Goal: Task Accomplishment & Management: Complete application form

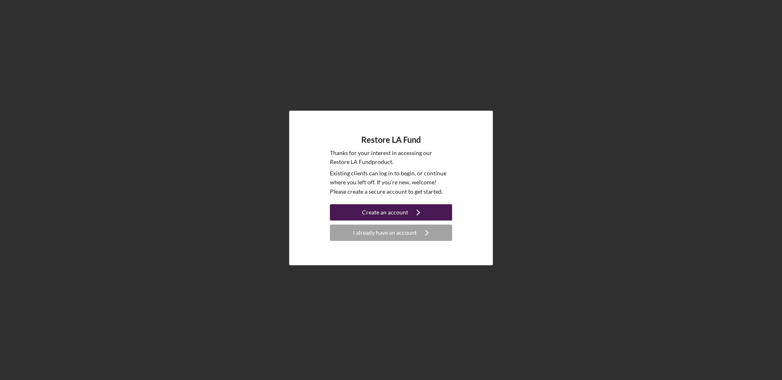
click at [381, 213] on div "Create an account" at bounding box center [385, 212] width 46 height 16
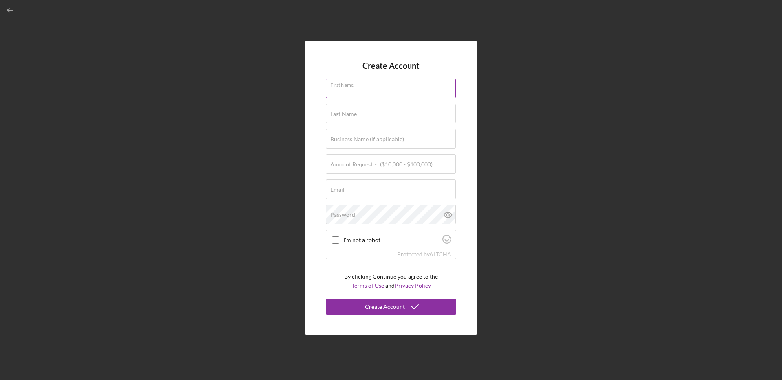
click at [361, 83] on div "First Name" at bounding box center [391, 89] width 130 height 20
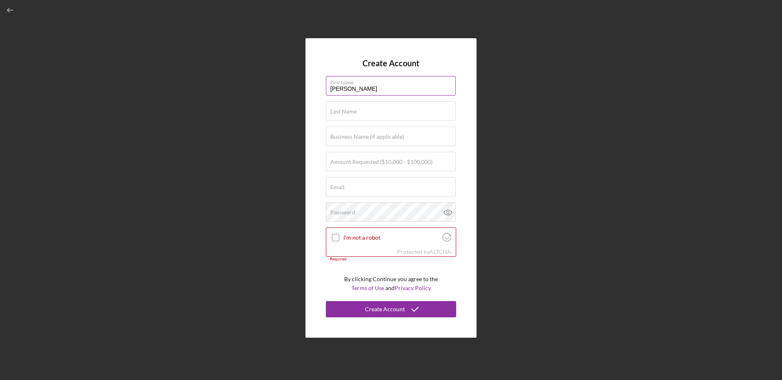
type input "[PERSON_NAME]"
type input "Gladstone"
type input "The Gladstone Company LLC"
type input "$100,000"
type input "[EMAIL_ADDRESS]"
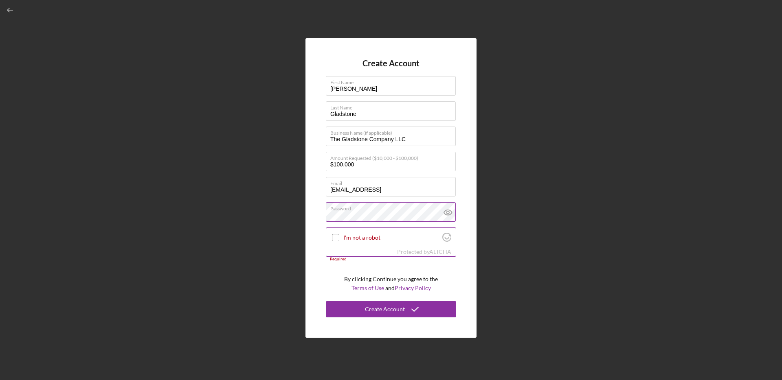
click at [335, 239] on input "I'm not a robot" at bounding box center [335, 237] width 7 height 7
checkbox input "true"
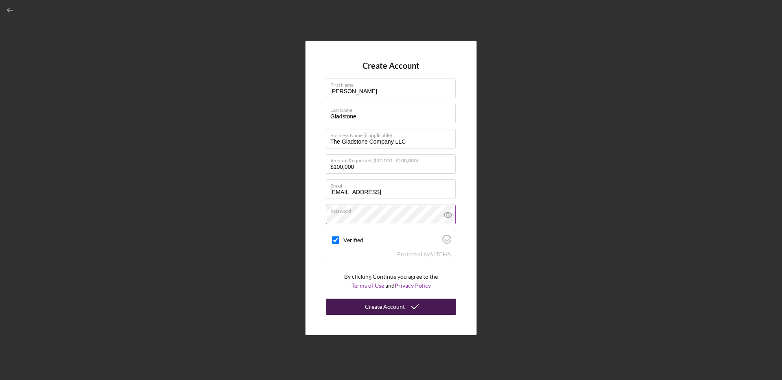
click at [383, 305] on div "Create Account" at bounding box center [385, 307] width 40 height 16
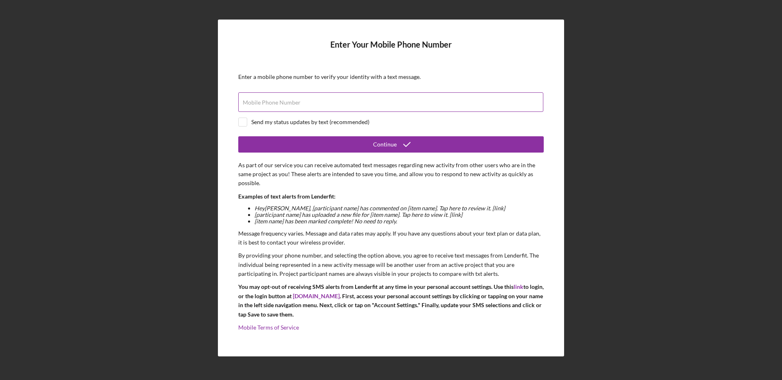
click at [339, 97] on div "Mobile Phone Number" at bounding box center [390, 102] width 305 height 20
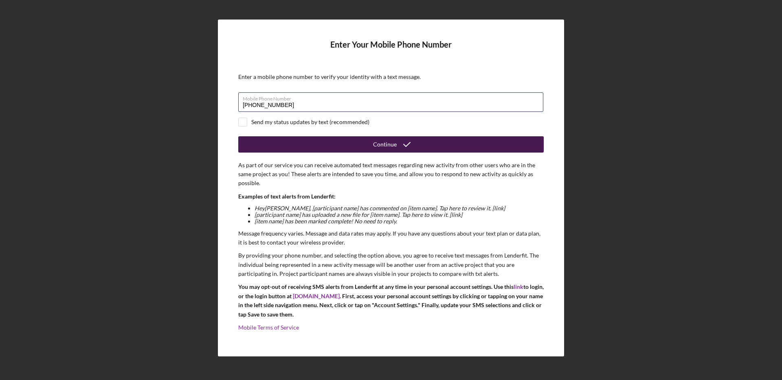
type input "[PHONE_NUMBER]"
click at [347, 147] on button "Continue" at bounding box center [390, 144] width 305 height 16
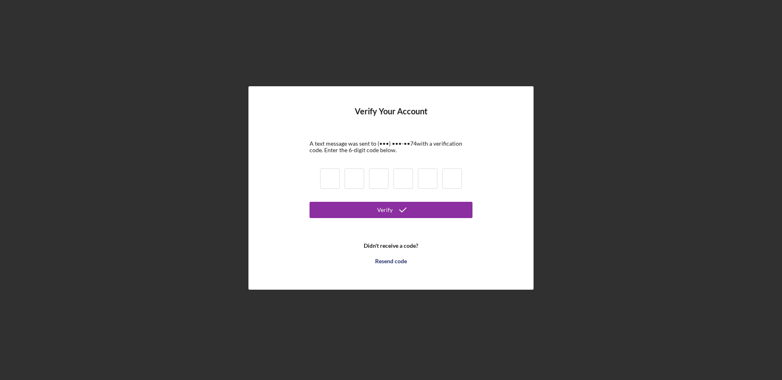
click at [336, 182] on input at bounding box center [330, 179] width 20 height 20
type input "3"
type input "0"
type input "6"
type input "0"
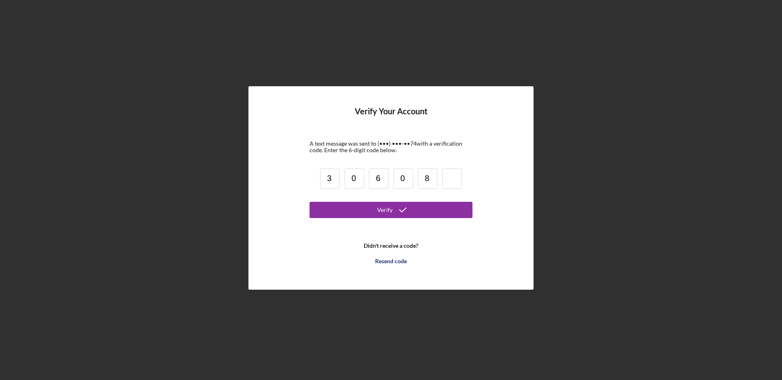
type input "8"
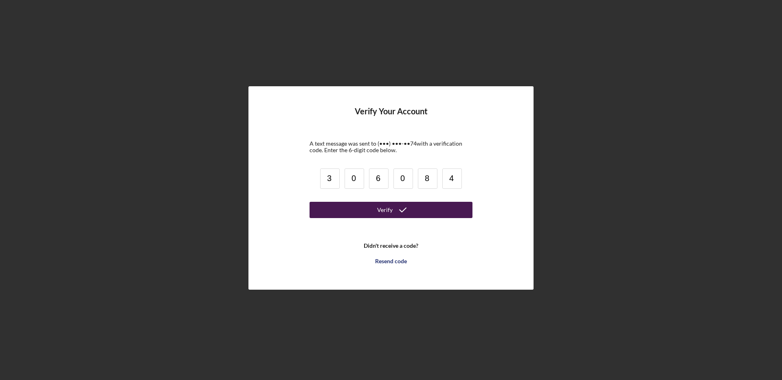
type input "4"
click at [389, 209] on div "Verify" at bounding box center [384, 210] width 15 height 16
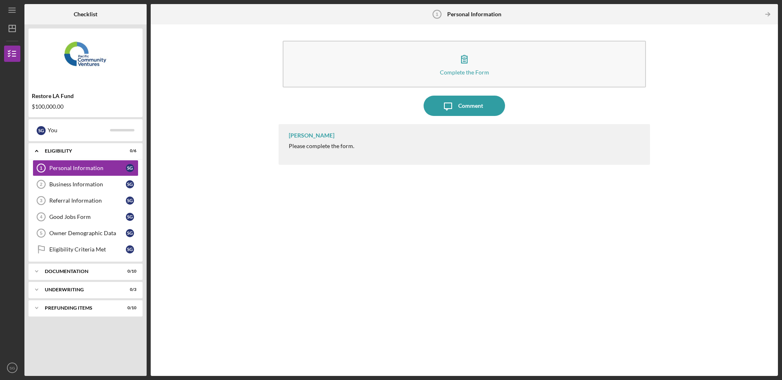
click at [345, 146] on div "Please complete the form." at bounding box center [322, 146] width 66 height 7
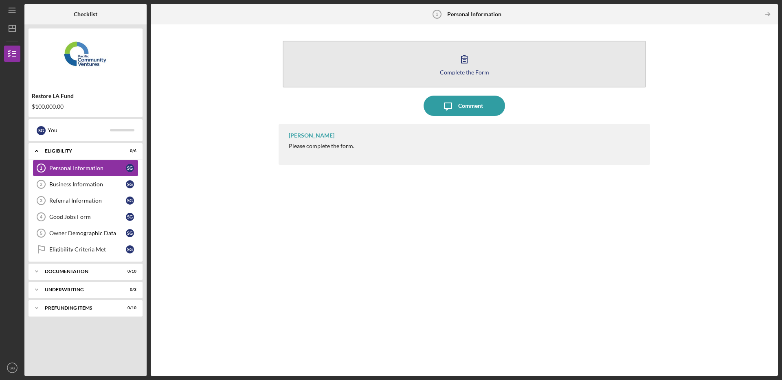
click at [482, 68] on button "Complete the Form Form" at bounding box center [464, 64] width 363 height 47
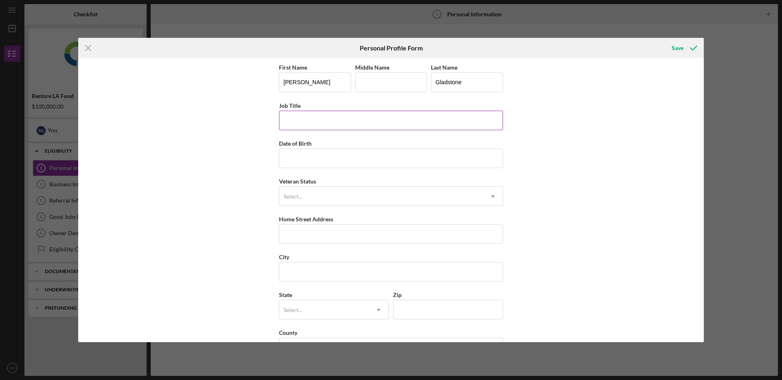
click at [317, 119] on input "Job Title" at bounding box center [391, 121] width 224 height 20
type input "Director"
type input "[DATE]"
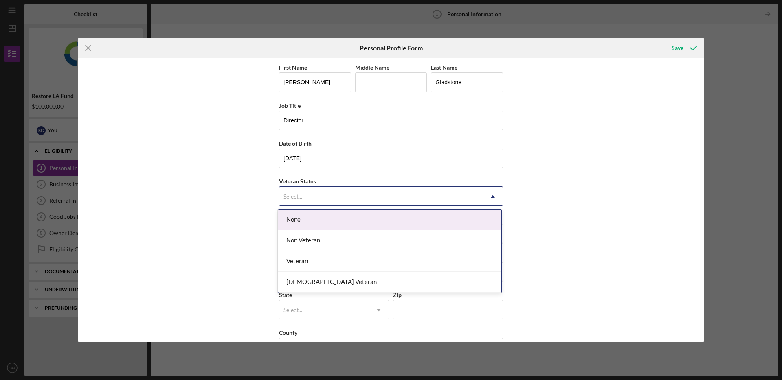
drag, startPoint x: 320, startPoint y: 198, endPoint x: 320, endPoint y: 194, distance: 4.1
click at [321, 198] on div "Select..." at bounding box center [381, 196] width 204 height 19
click at [312, 217] on div "None" at bounding box center [389, 220] width 223 height 21
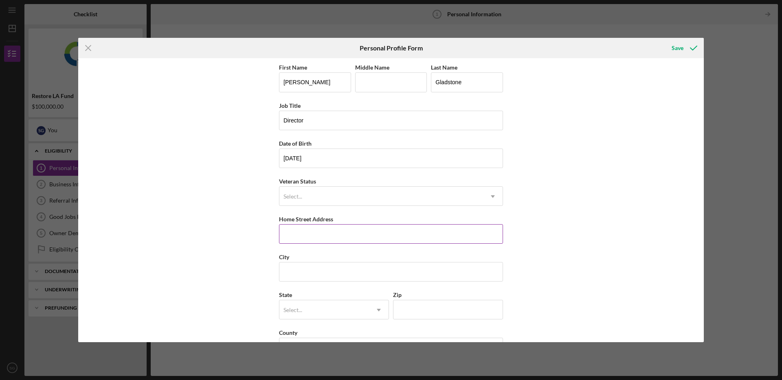
click at [316, 233] on input "Home Street Address" at bounding box center [391, 234] width 224 height 20
type input "[STREET_ADDRESS][PERSON_NAME]"
type input "[GEOGRAPHIC_DATA]"
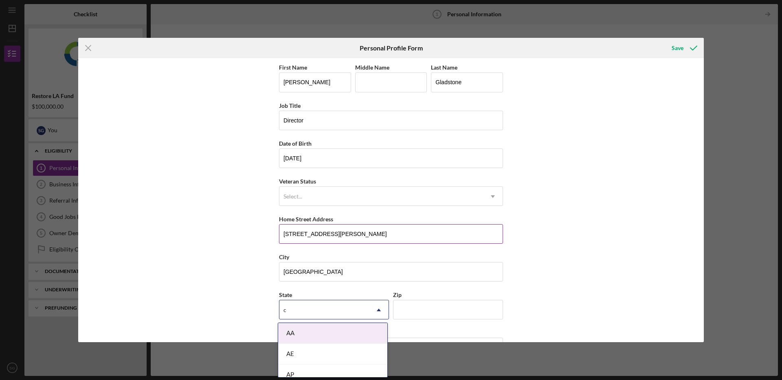
type input "ca"
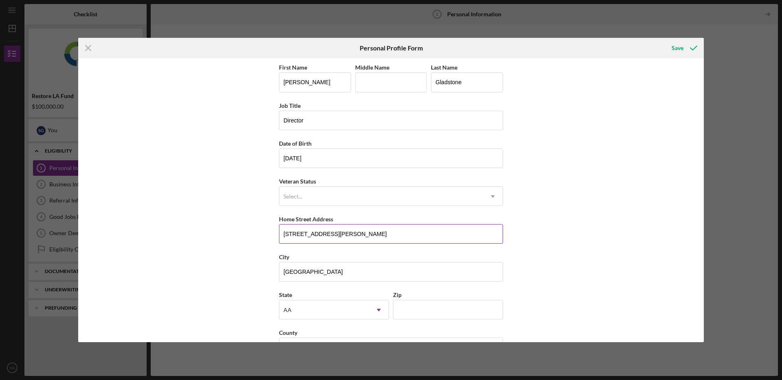
scroll to position [27, 0]
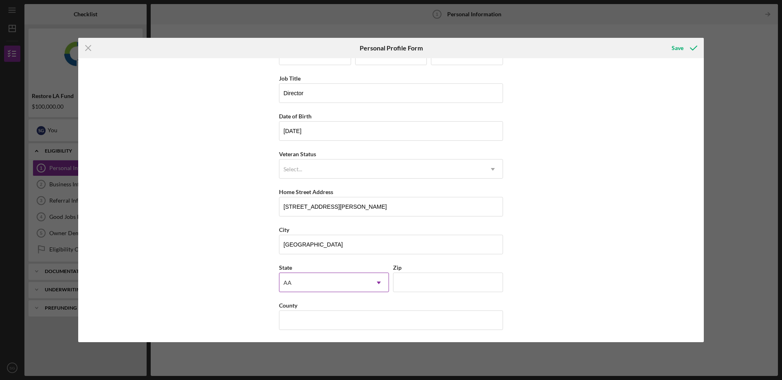
click at [294, 290] on div "AA" at bounding box center [324, 283] width 90 height 19
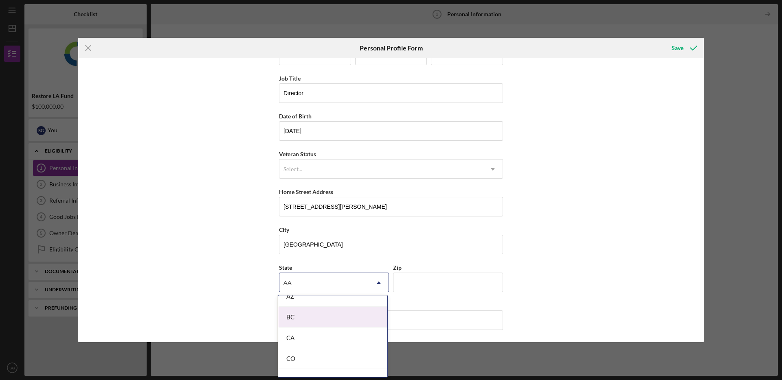
scroll to position [201, 0]
drag, startPoint x: 298, startPoint y: 331, endPoint x: 306, endPoint y: 327, distance: 9.5
click at [298, 331] on div "CA" at bounding box center [332, 333] width 109 height 21
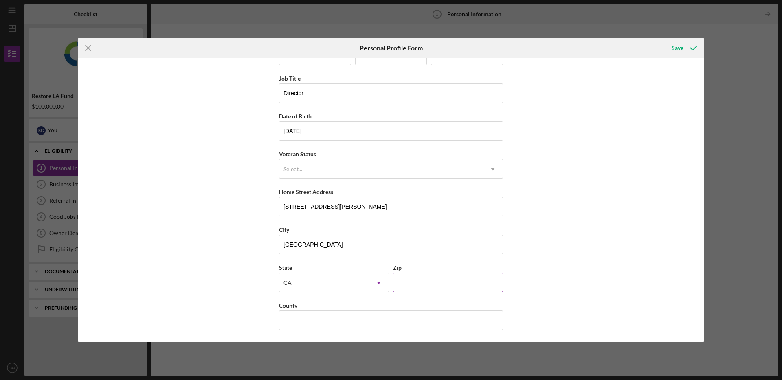
drag, startPoint x: 424, startPoint y: 290, endPoint x: 419, endPoint y: 289, distance: 5.0
click at [422, 290] on input "Zip" at bounding box center [448, 283] width 110 height 20
type input "90068"
click at [342, 323] on input "County" at bounding box center [391, 321] width 224 height 20
type input "u"
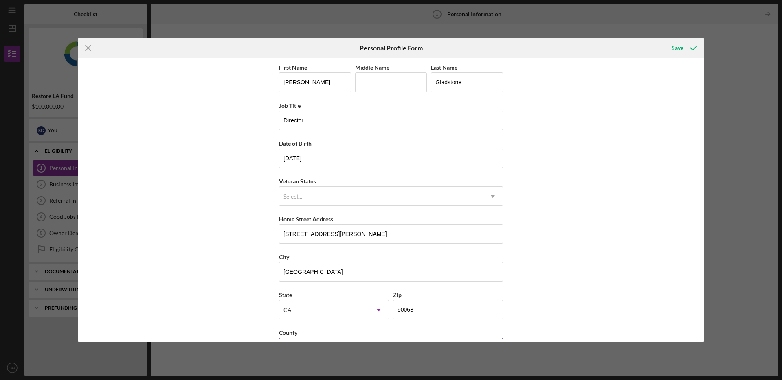
scroll to position [27, 0]
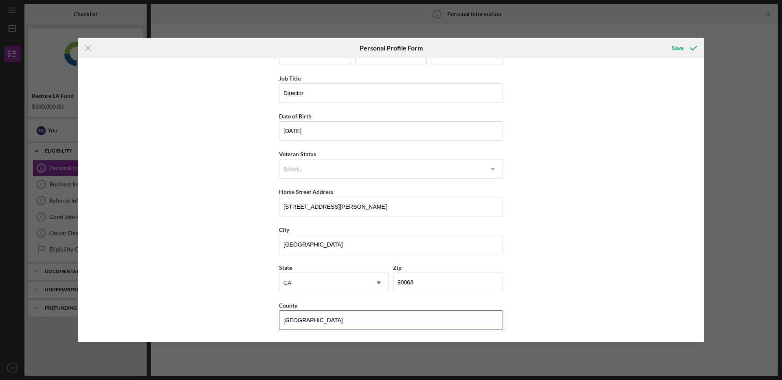
type input "[GEOGRAPHIC_DATA]"
click at [588, 297] on div "First Name [PERSON_NAME] Middle Name Last Name Gladstone Job Title Director Dat…" at bounding box center [391, 200] width 626 height 284
click at [677, 46] on div "Save" at bounding box center [678, 48] width 12 height 16
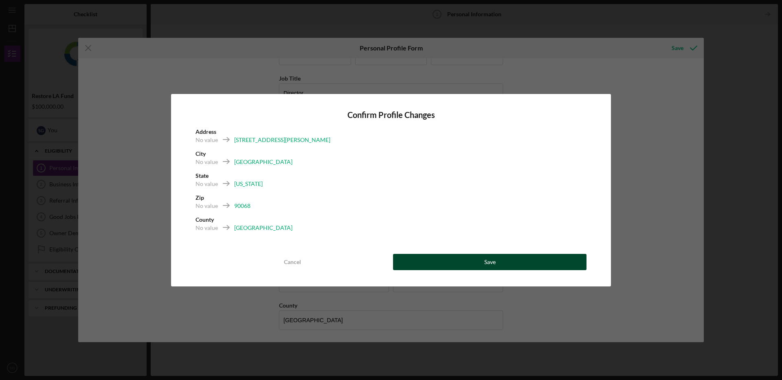
click at [501, 259] on button "Save" at bounding box center [489, 262] width 193 height 16
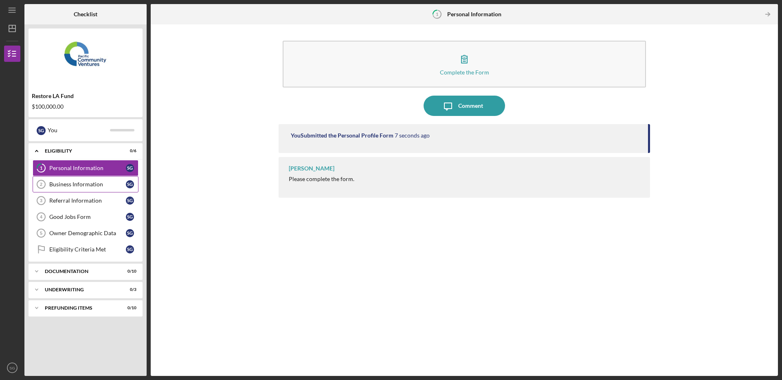
click at [63, 184] on div "Business Information" at bounding box center [87, 184] width 77 height 7
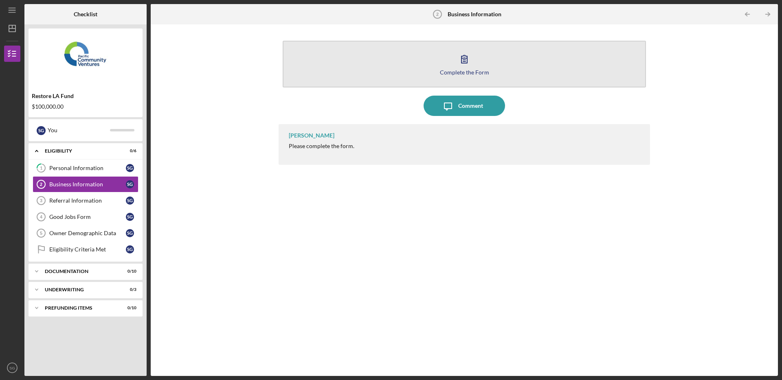
click at [451, 67] on button "Complete the Form Form" at bounding box center [464, 64] width 363 height 47
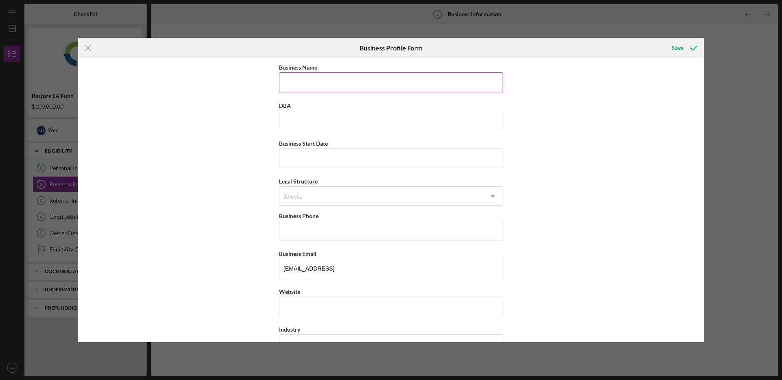
click at [323, 79] on input "Business Name" at bounding box center [391, 82] width 224 height 20
type input "The Gladstone Co LLC"
type input "S"
click at [342, 160] on input "Business Start Date" at bounding box center [391, 159] width 224 height 20
click at [350, 159] on input "Business Start Date" at bounding box center [391, 159] width 224 height 20
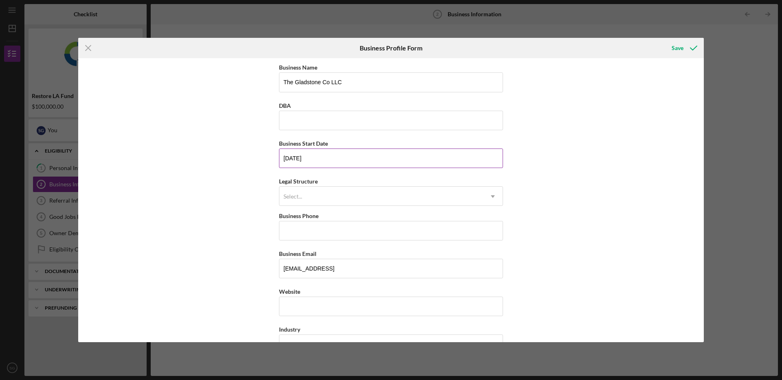
type input "[DATE]"
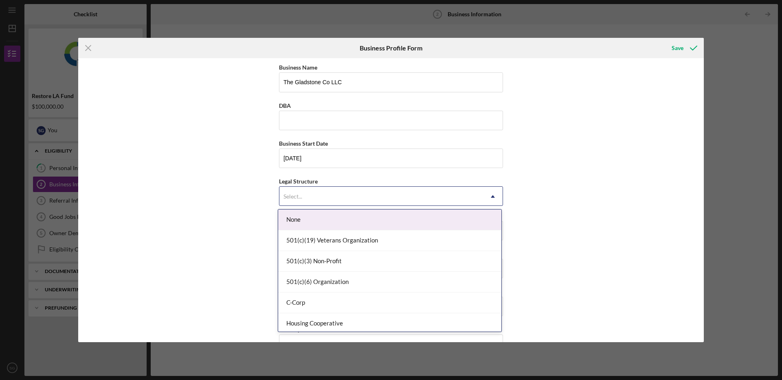
click at [337, 190] on div "Select..." at bounding box center [381, 196] width 204 height 19
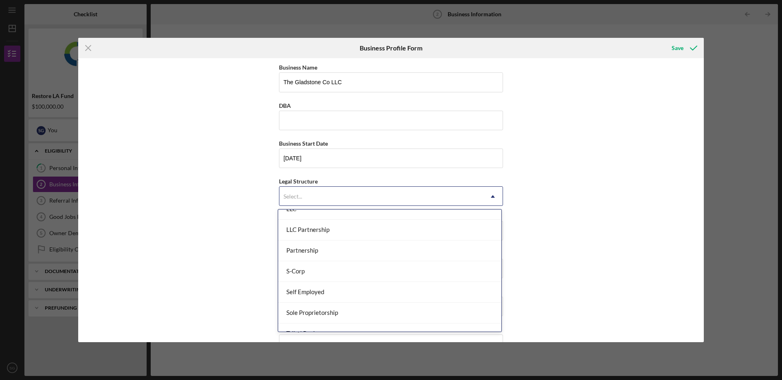
scroll to position [158, 0]
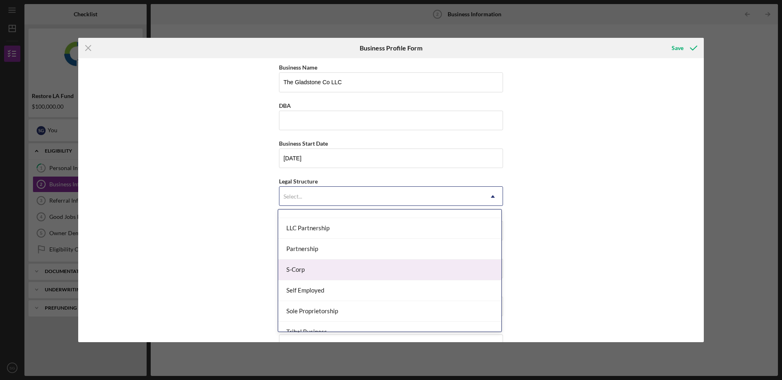
click at [314, 273] on div "S-Corp" at bounding box center [389, 270] width 223 height 21
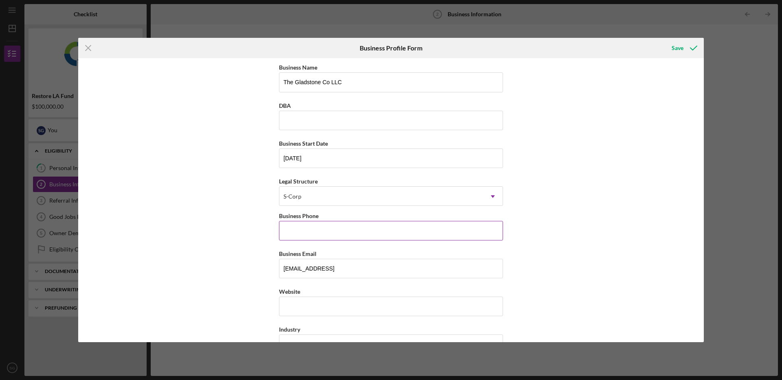
click at [310, 229] on input "Business Phone" at bounding box center [391, 231] width 224 height 20
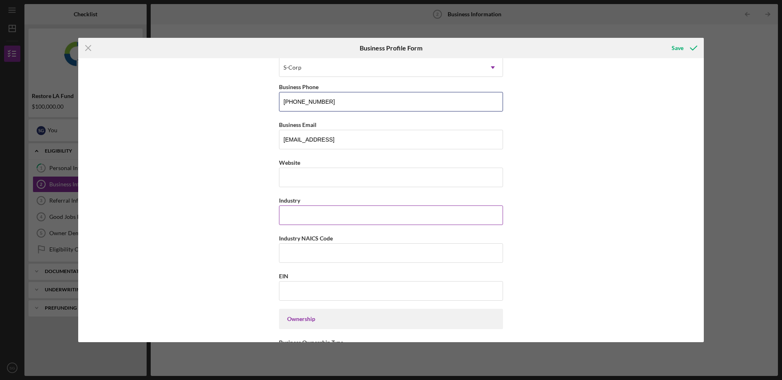
scroll to position [134, 0]
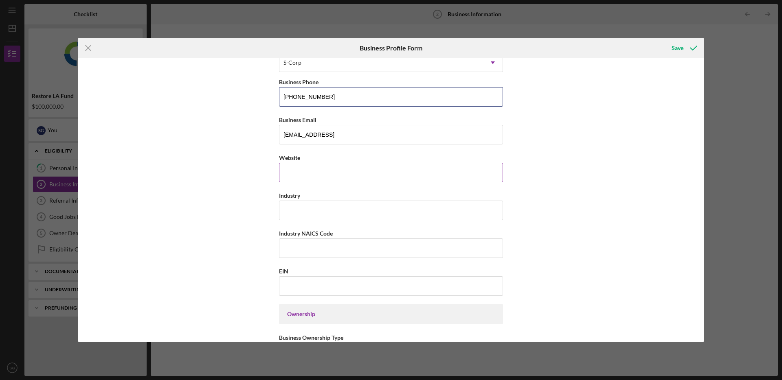
type input "[PHONE_NUMBER]"
click at [304, 163] on input "Website" at bounding box center [391, 173] width 224 height 20
type input "sebastiangladstone.come"
type input "Art"
click at [291, 247] on input "71" at bounding box center [391, 249] width 224 height 20
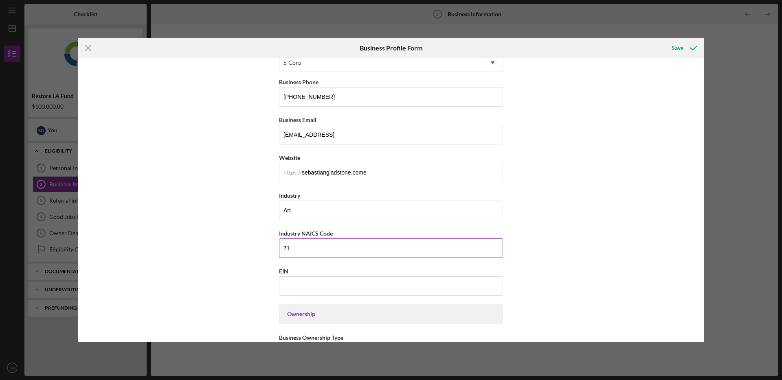
click at [291, 247] on input "71" at bounding box center [391, 249] width 224 height 20
paste input "459920"
type input "459920"
click at [312, 291] on input "EIN" at bounding box center [391, 287] width 224 height 20
paste input "[US_EMPLOYER_IDENTIFICATION_NUMBER]"
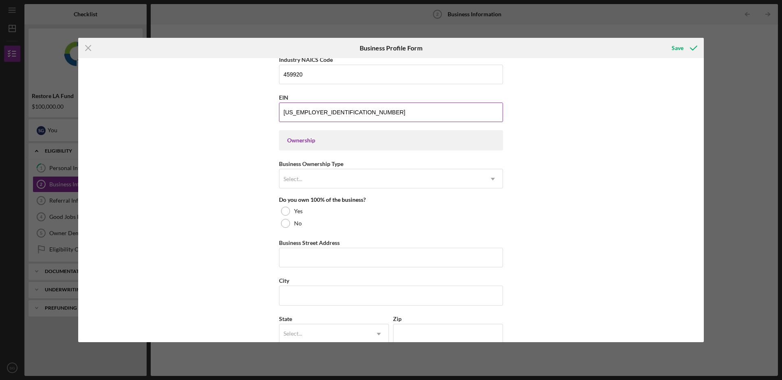
scroll to position [309, 0]
type input "[US_EMPLOYER_IDENTIFICATION_NUMBER]"
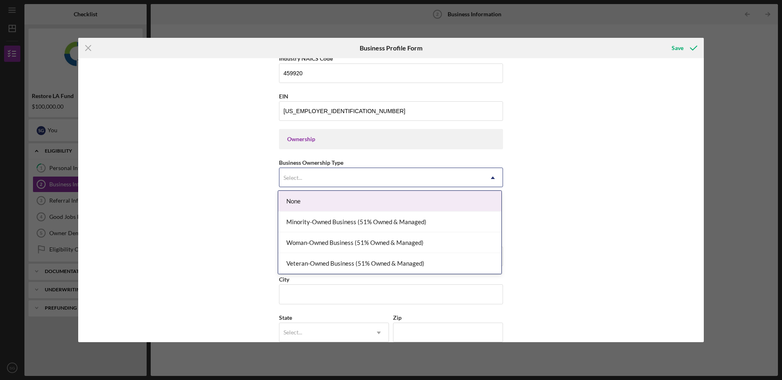
click at [310, 179] on div "Select..." at bounding box center [381, 178] width 204 height 19
click at [311, 206] on div "None" at bounding box center [389, 201] width 223 height 21
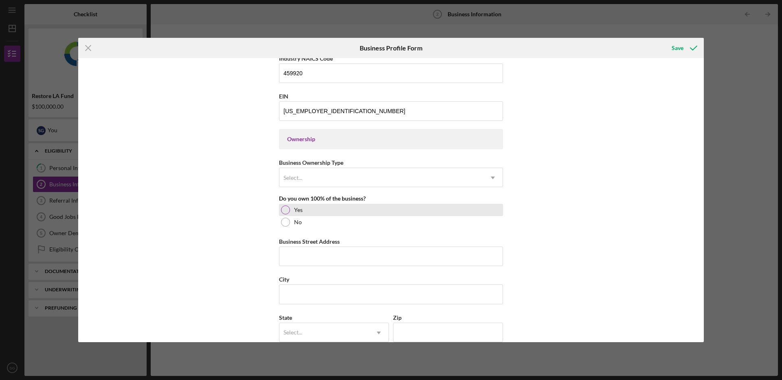
click at [283, 209] on div at bounding box center [285, 210] width 9 height 9
click at [316, 251] on input "Business Street Address" at bounding box center [391, 257] width 224 height 20
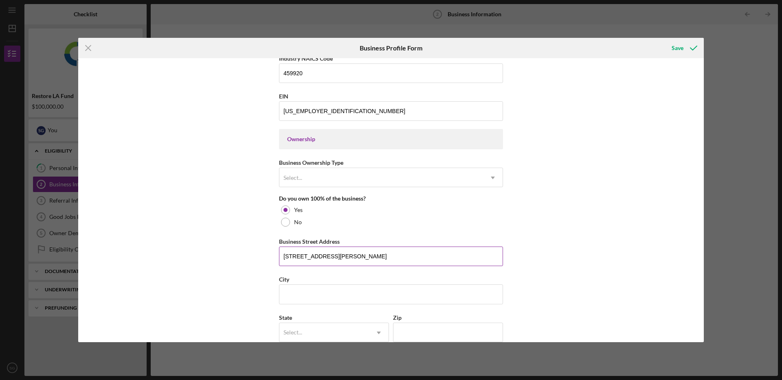
type input "[STREET_ADDRESS][PERSON_NAME]"
type input "[GEOGRAPHIC_DATA]"
type input "ca"
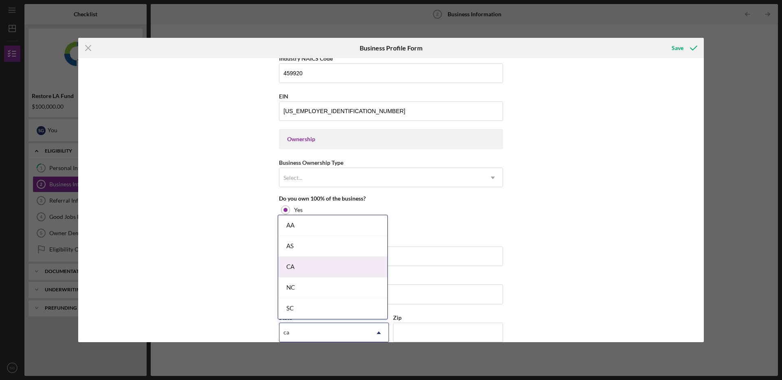
drag, startPoint x: 314, startPoint y: 267, endPoint x: 509, endPoint y: 267, distance: 195.1
click at [315, 267] on div "CA" at bounding box center [332, 267] width 109 height 21
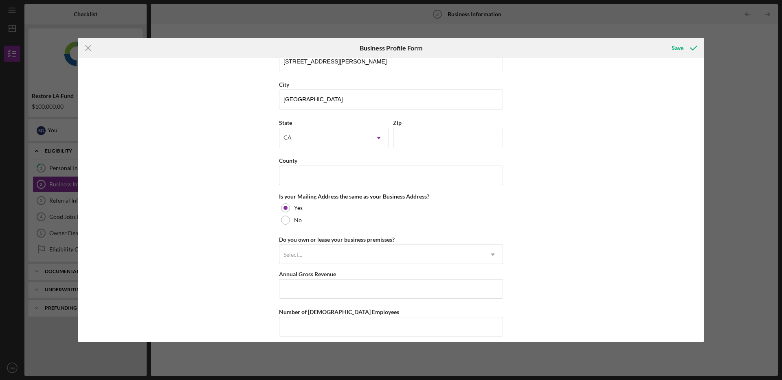
scroll to position [507, 0]
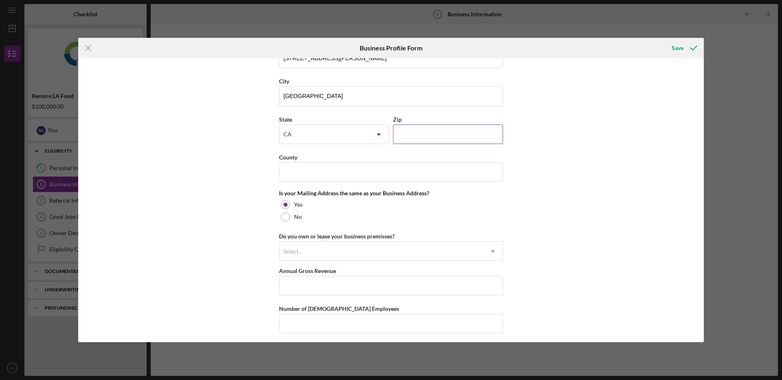
click at [425, 143] on input "Zip" at bounding box center [448, 135] width 110 height 20
type input "90038"
type input "[GEOGRAPHIC_DATA]"
click at [373, 255] on div "Select..." at bounding box center [381, 251] width 204 height 19
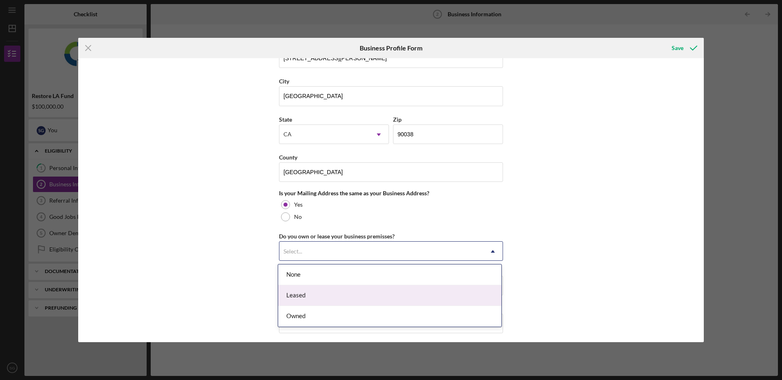
click at [339, 294] on div "Leased" at bounding box center [389, 295] width 223 height 21
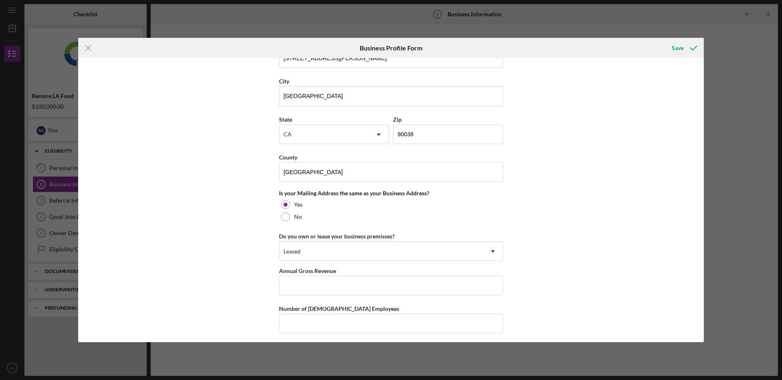
click at [581, 268] on div "Business Name The Gladstone Co LLC DBA Business Start Date [DATE] Legal Structu…" at bounding box center [391, 200] width 626 height 284
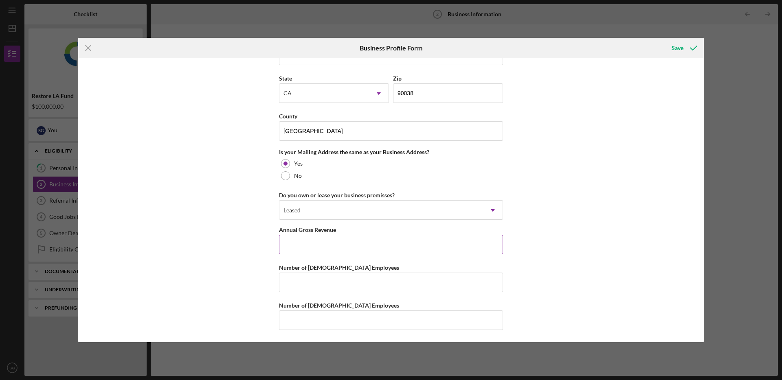
click at [400, 245] on input "Annual Gross Revenue" at bounding box center [391, 245] width 224 height 20
type input "$2,500,000"
click at [359, 281] on input "Number of [DEMOGRAPHIC_DATA] Employees" at bounding box center [391, 283] width 224 height 20
type input "2"
click at [315, 314] on input "Number of [DEMOGRAPHIC_DATA] Employees" at bounding box center [391, 321] width 224 height 20
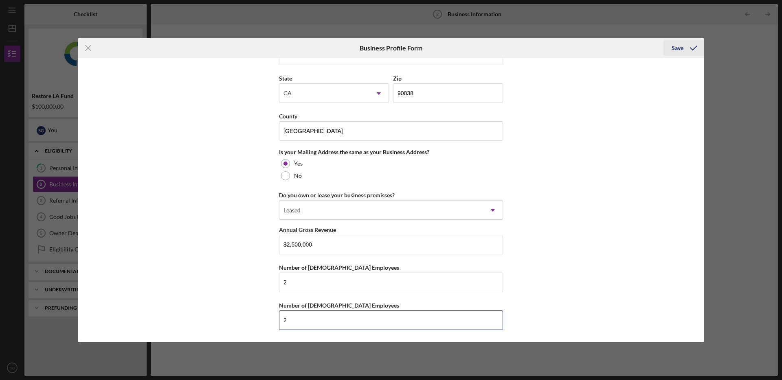
type input "2"
click at [676, 46] on div "Save" at bounding box center [678, 48] width 12 height 16
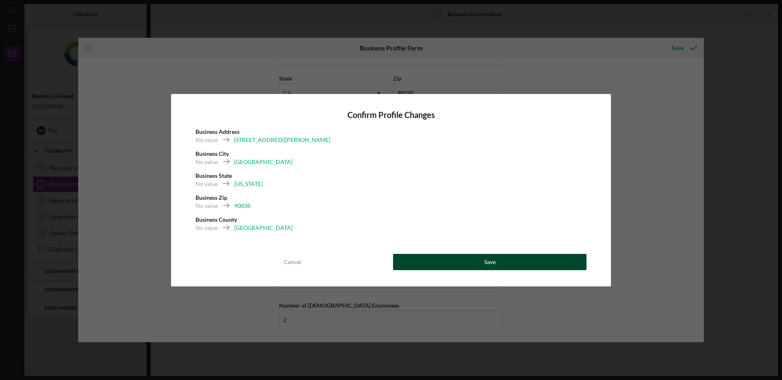
click at [486, 262] on div "Save" at bounding box center [489, 262] width 11 height 16
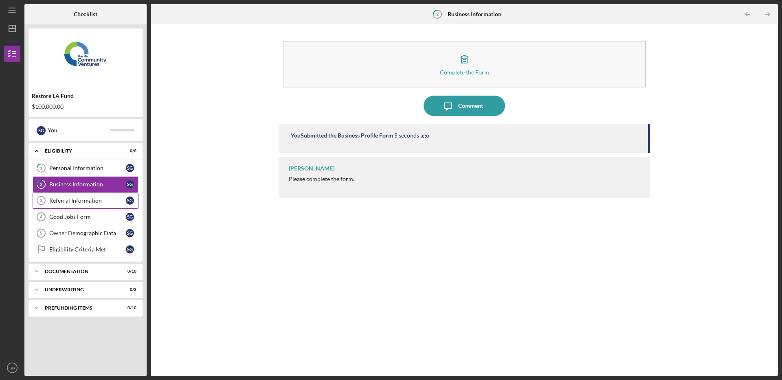
click at [55, 196] on link "Referral Information 3 Referral Information S G" at bounding box center [86, 201] width 106 height 16
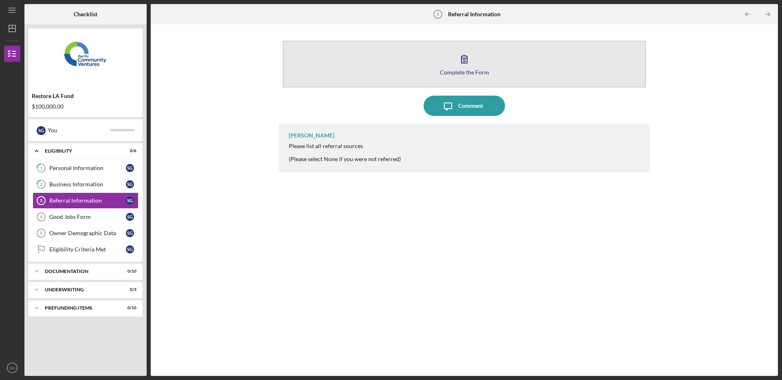
click at [448, 50] on button "Complete the Form Form" at bounding box center [464, 64] width 363 height 47
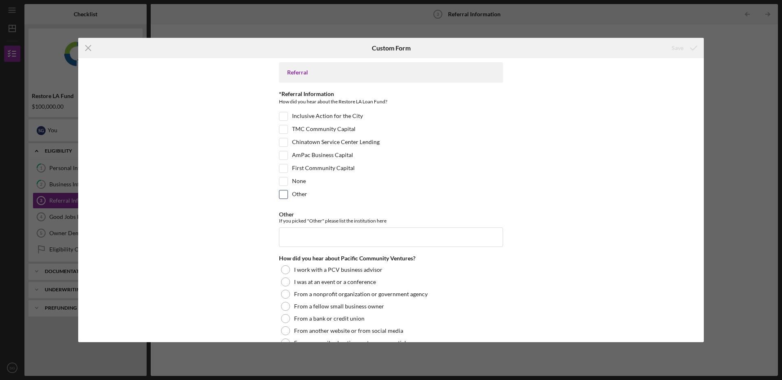
click at [297, 195] on label "Other" at bounding box center [299, 195] width 15 height 8
click at [288, 195] on input "Other" at bounding box center [283, 195] width 8 height 8
checkbox input "true"
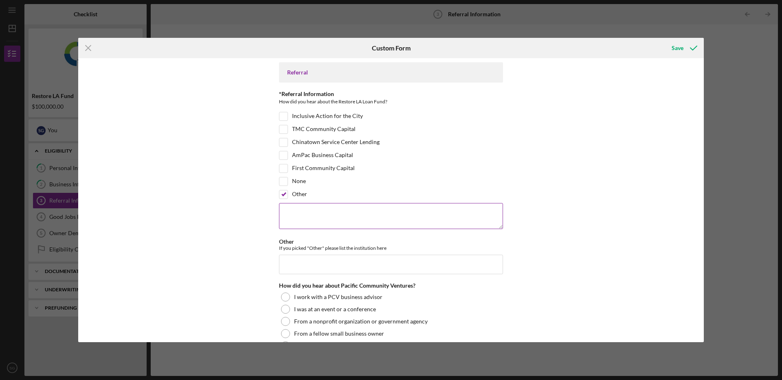
click at [299, 214] on textarea at bounding box center [391, 216] width 224 height 26
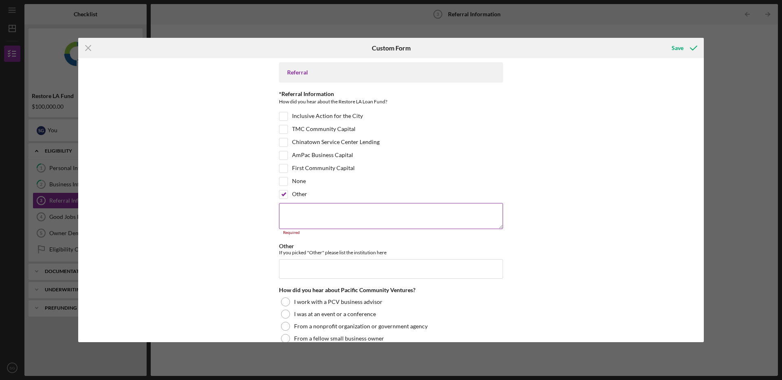
paste textarea "[PERSON_NAME] Business Advisor, Access to Capital [GEOGRAPHIC_DATA] and [GEOGRA…"
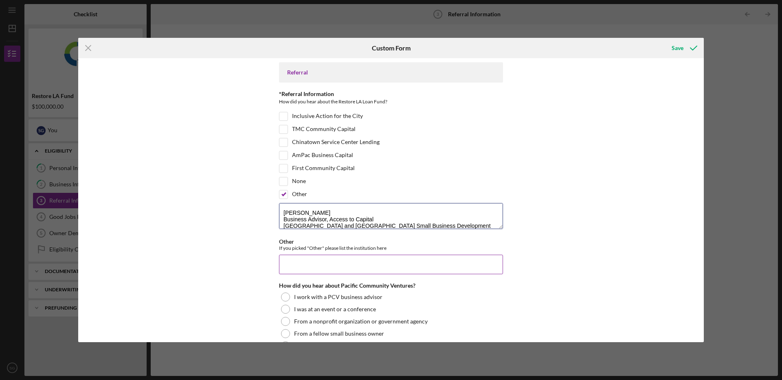
scroll to position [0, 0]
type textarea "[PERSON_NAME] Business Advisor, Access to Capital [GEOGRAPHIC_DATA] and [GEOGRA…"
click at [324, 263] on input "Other" at bounding box center [391, 265] width 224 height 20
paste input "[PERSON_NAME] Business Advisor, Access to Capital [GEOGRAPHIC_DATA] and [GEOGRA…"
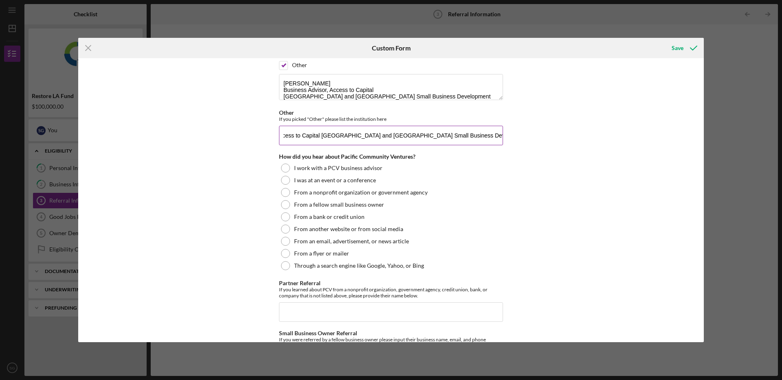
scroll to position [135, 0]
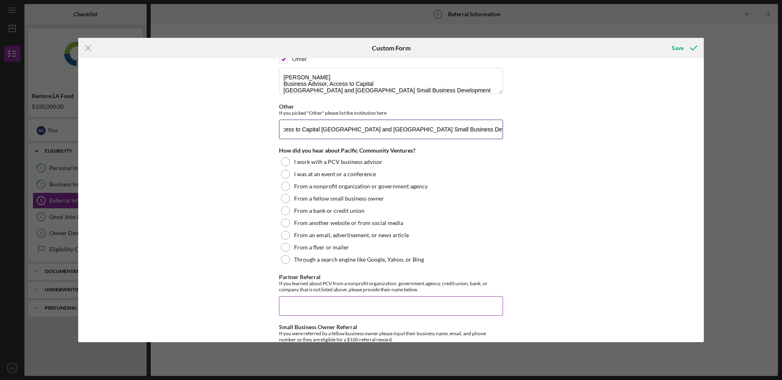
type input "[PERSON_NAME] Business Advisor, Access to Capital [GEOGRAPHIC_DATA] and [GEOGRA…"
click at [309, 300] on input "Partner Referral" at bounding box center [391, 306] width 224 height 20
paste input "[PERSON_NAME] Business Advisor, Access to Capital [GEOGRAPHIC_DATA] and [GEOGRA…"
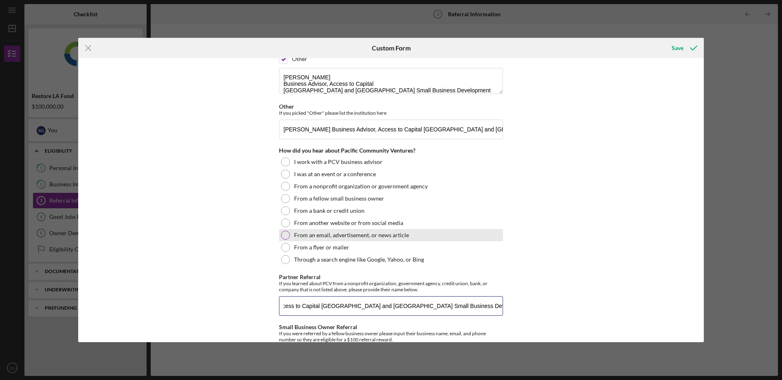
scroll to position [192, 0]
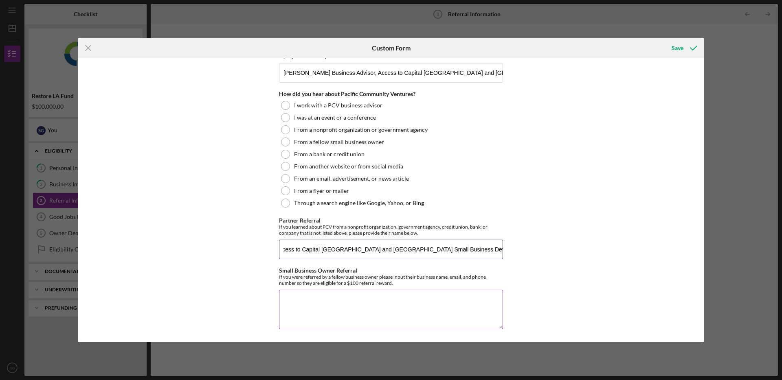
type input "[PERSON_NAME] Business Advisor, Access to Capital [GEOGRAPHIC_DATA] and [GEOGRA…"
click at [334, 299] on textarea "Small Business Owner Referral" at bounding box center [391, 309] width 224 height 39
paste textarea "[PERSON_NAME] Business Advisor, Access to Capital [GEOGRAPHIC_DATA] and [GEOGRA…"
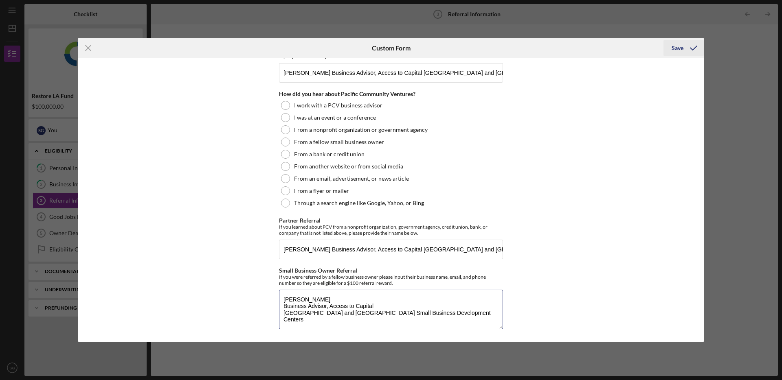
type textarea "[PERSON_NAME] Business Advisor, Access to Capital [GEOGRAPHIC_DATA] and [GEOGRA…"
click at [681, 49] on div "Save" at bounding box center [678, 48] width 12 height 16
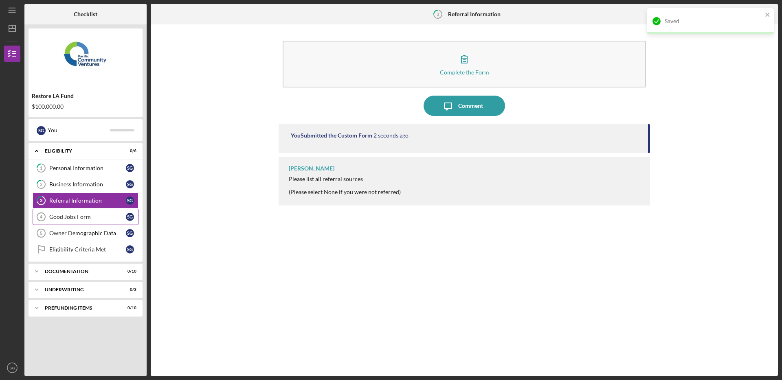
click at [83, 217] on div "Good Jobs Form" at bounding box center [87, 217] width 77 height 7
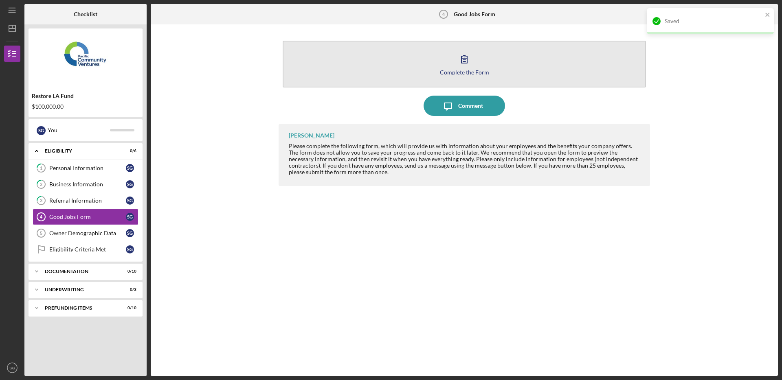
click at [562, 49] on button "Complete the Form Form" at bounding box center [464, 64] width 363 height 47
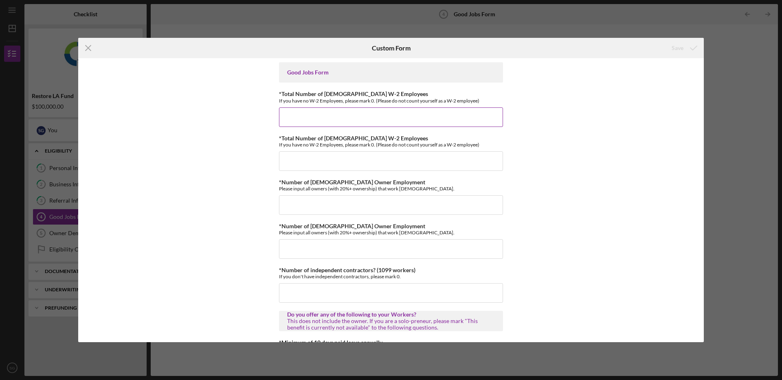
click at [301, 110] on input "*Total Number of [DEMOGRAPHIC_DATA] W-2 Employees" at bounding box center [391, 118] width 224 height 20
type input "1"
click at [345, 165] on input "*Total Number of [DEMOGRAPHIC_DATA] W-2 Employees" at bounding box center [391, 161] width 224 height 20
click at [323, 162] on input "2" at bounding box center [391, 161] width 224 height 20
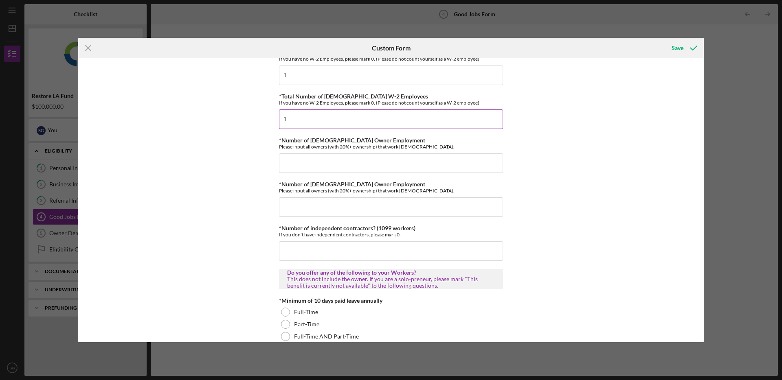
scroll to position [48, 0]
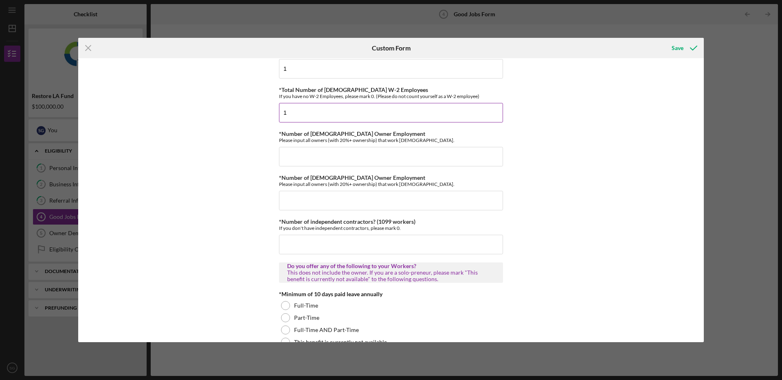
type input "1"
click at [323, 161] on input "*Number of [DEMOGRAPHIC_DATA] Owner Employment" at bounding box center [391, 157] width 224 height 20
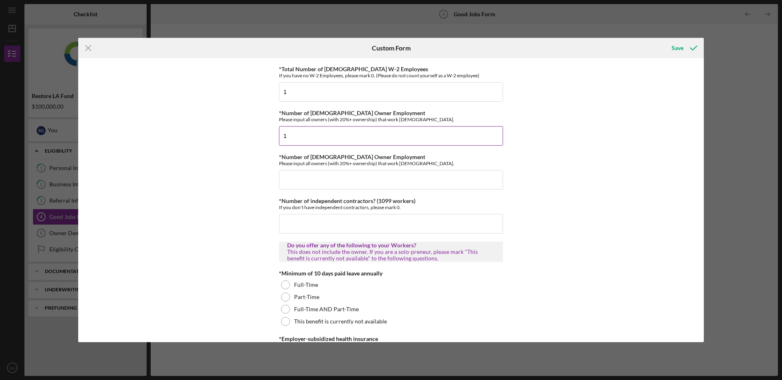
scroll to position [70, 0]
type input "1"
click at [318, 184] on input "*Number of [DEMOGRAPHIC_DATA] Owner Employment" at bounding box center [391, 180] width 224 height 20
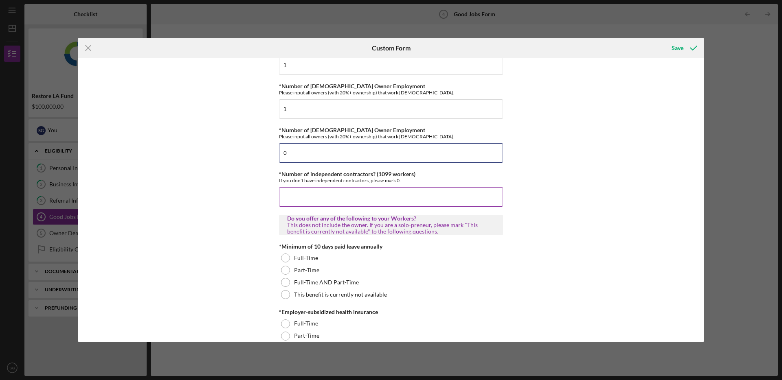
type input "0"
click at [319, 190] on input "*Number of independent contractors? (1099 workers)" at bounding box center [391, 197] width 224 height 20
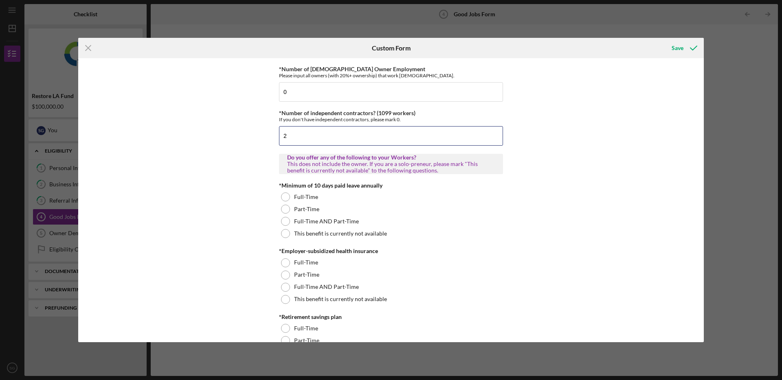
scroll to position [158, 0]
type input "2"
click at [283, 195] on div at bounding box center [285, 196] width 9 height 9
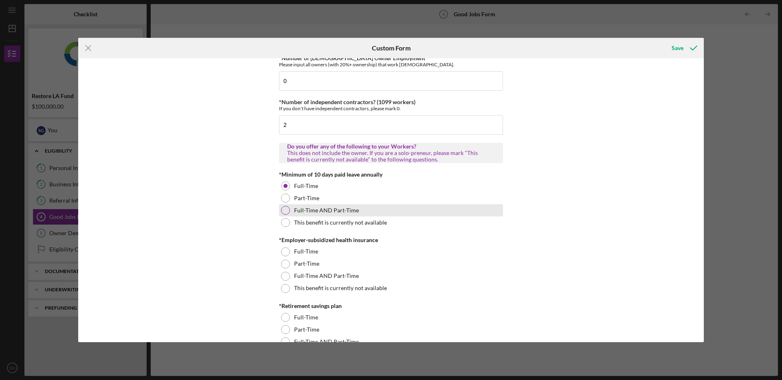
scroll to position [233, 0]
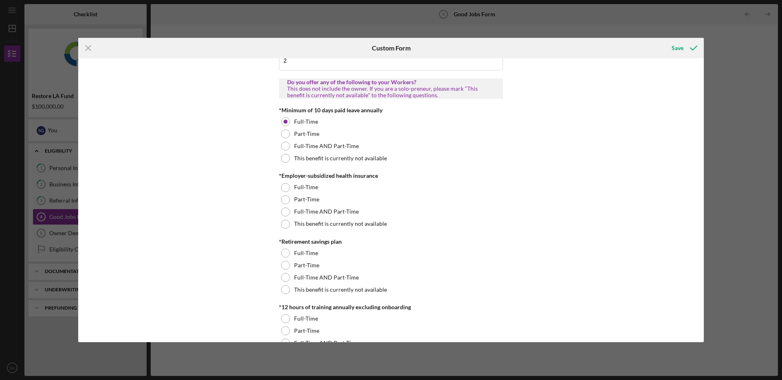
click at [285, 179] on div "*Employer-subsidized health insurance" at bounding box center [391, 176] width 224 height 7
click at [281, 187] on div at bounding box center [285, 187] width 9 height 9
click at [285, 291] on div at bounding box center [285, 289] width 9 height 9
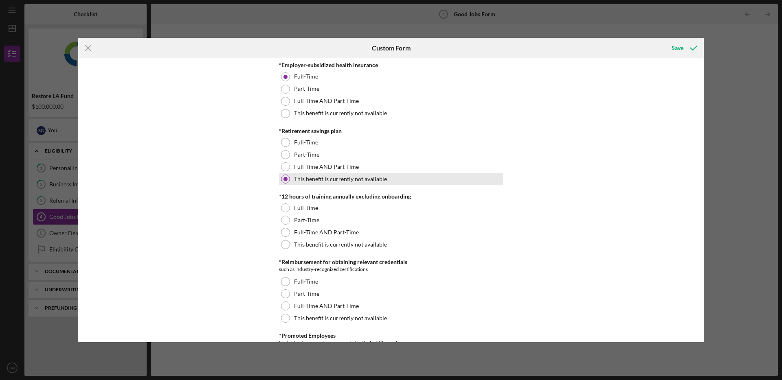
scroll to position [358, 0]
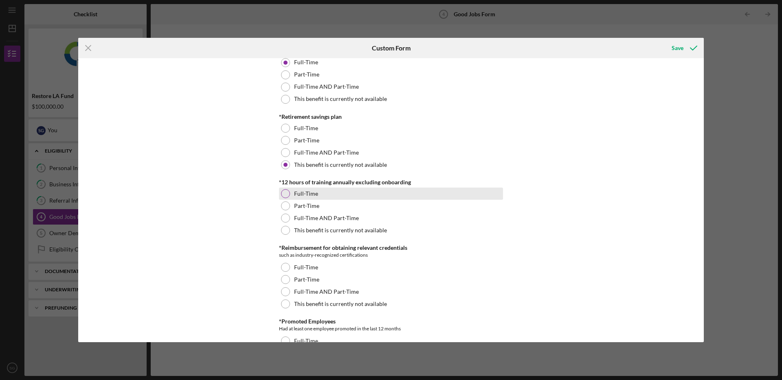
click at [281, 193] on div at bounding box center [285, 193] width 9 height 9
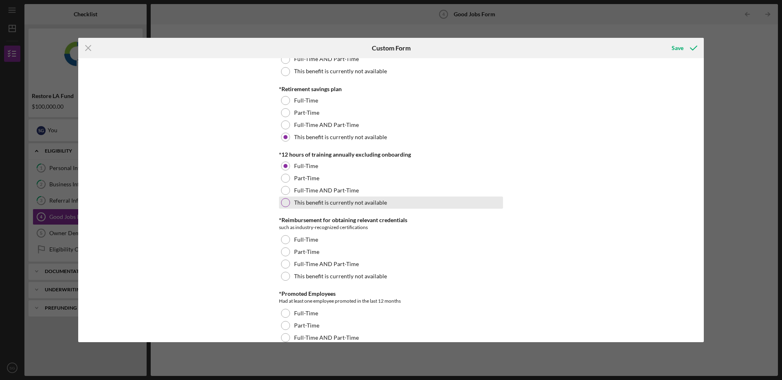
scroll to position [395, 0]
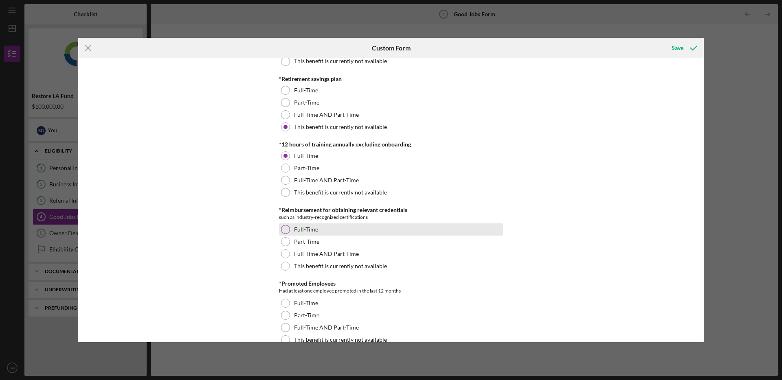
click at [285, 230] on div at bounding box center [285, 229] width 9 height 9
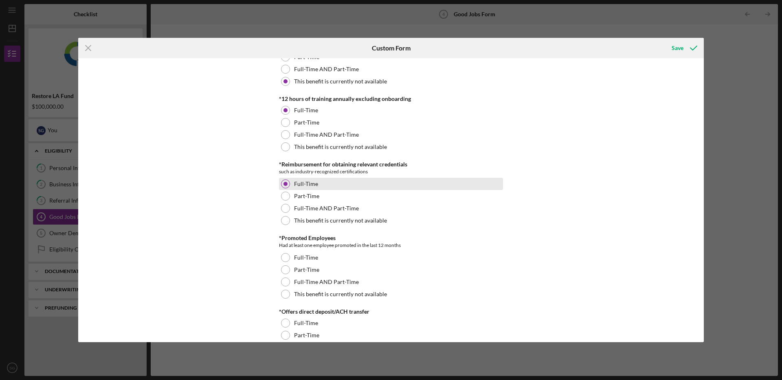
scroll to position [440, 0]
click at [283, 196] on div at bounding box center [285, 197] width 9 height 9
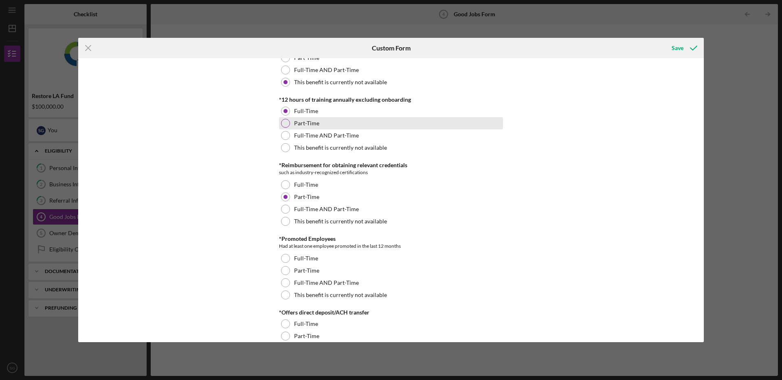
click at [282, 121] on div at bounding box center [285, 123] width 9 height 9
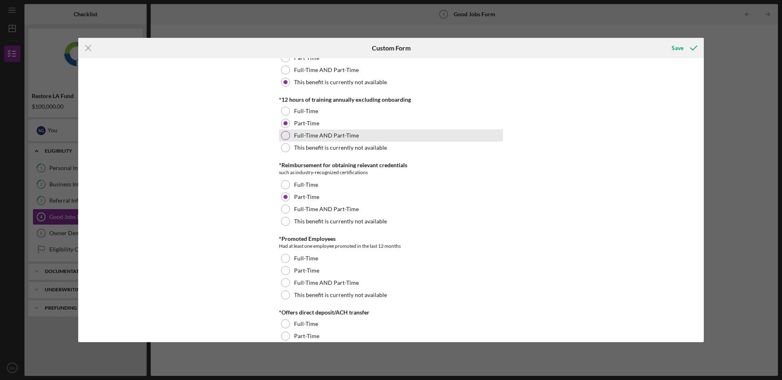
click at [283, 139] on div at bounding box center [285, 135] width 9 height 9
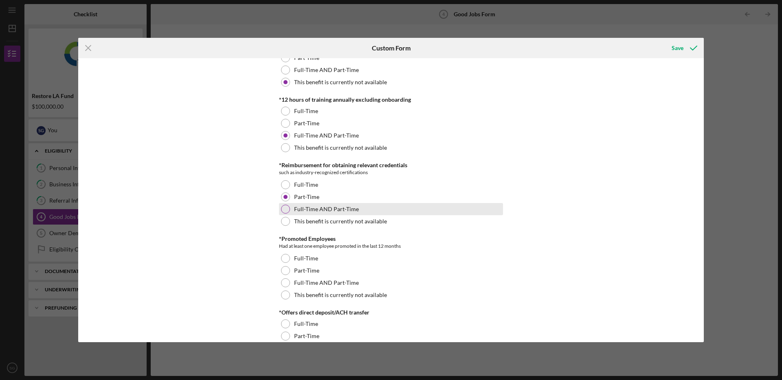
click at [283, 210] on div at bounding box center [285, 209] width 9 height 9
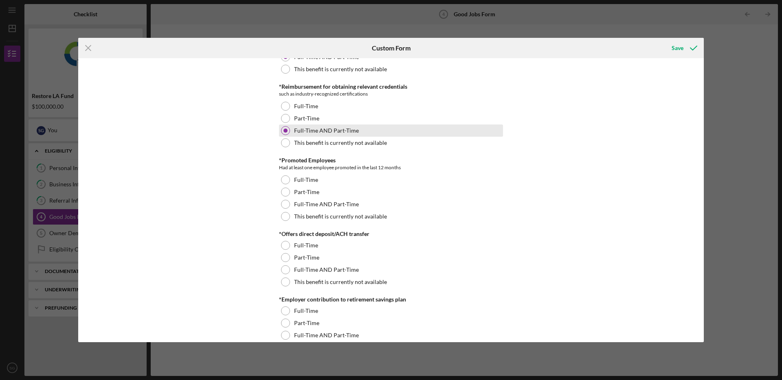
scroll to position [531, 0]
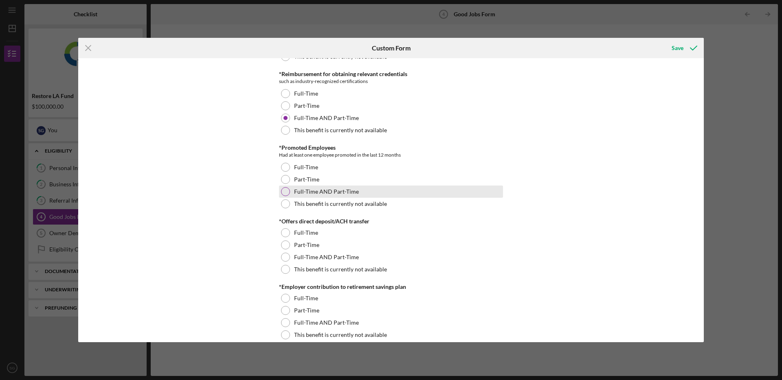
click at [281, 193] on div at bounding box center [285, 191] width 9 height 9
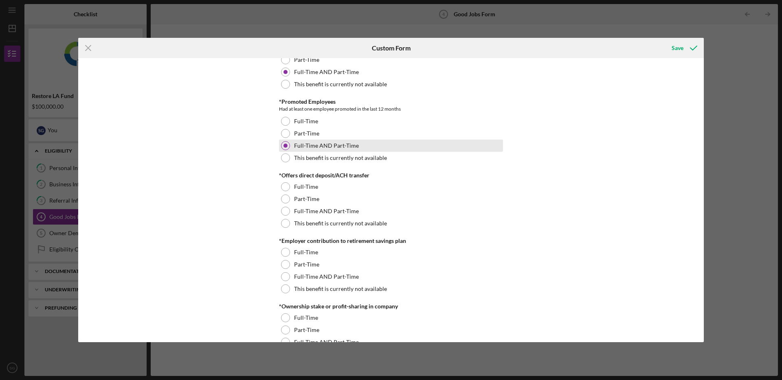
scroll to position [578, 0]
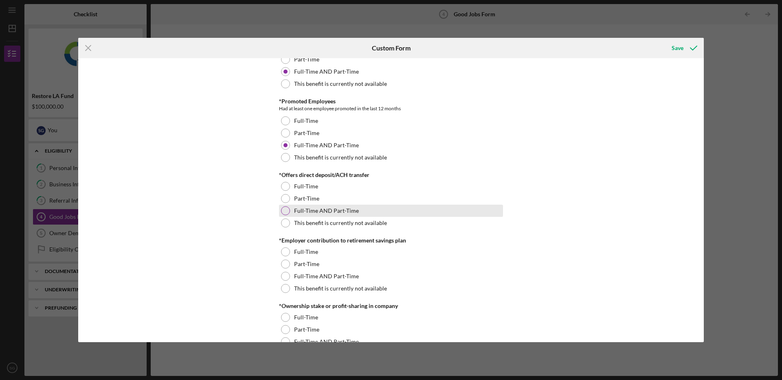
click at [284, 208] on div at bounding box center [285, 210] width 9 height 9
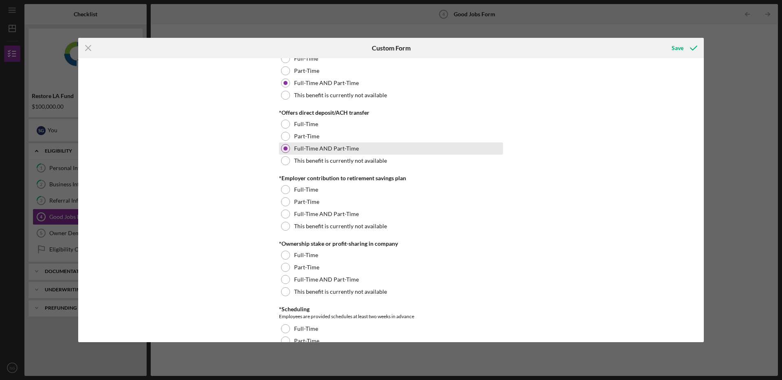
scroll to position [647, 0]
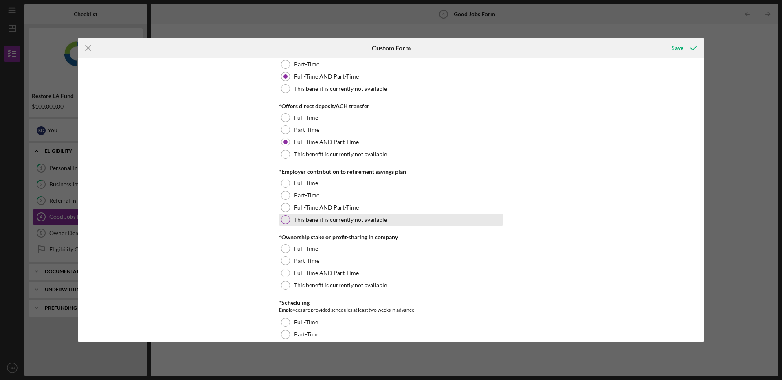
click at [283, 217] on div at bounding box center [285, 219] width 9 height 9
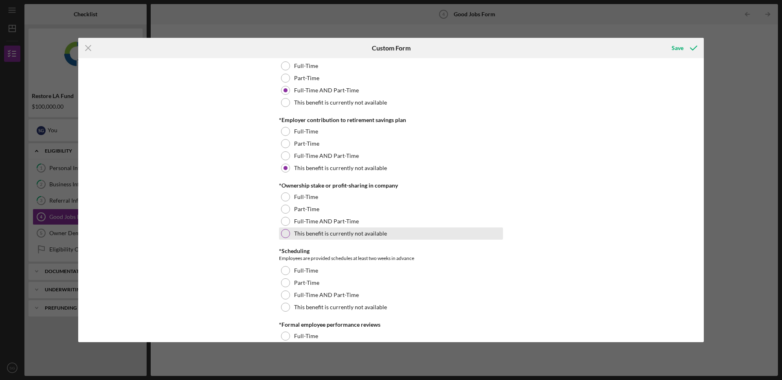
click at [283, 233] on div at bounding box center [285, 233] width 9 height 9
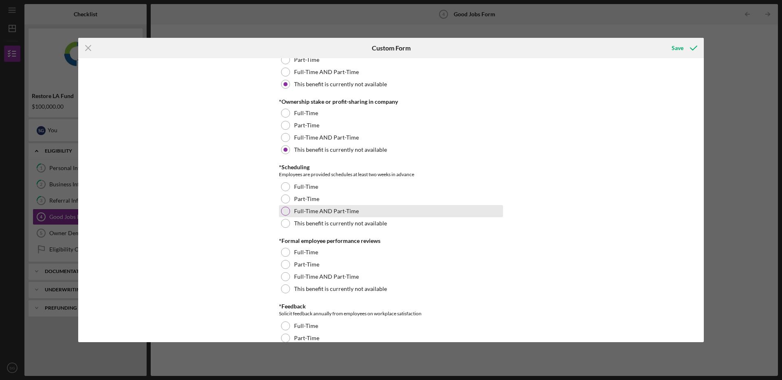
click at [280, 207] on div "Full-Time AND Part-Time" at bounding box center [391, 211] width 224 height 12
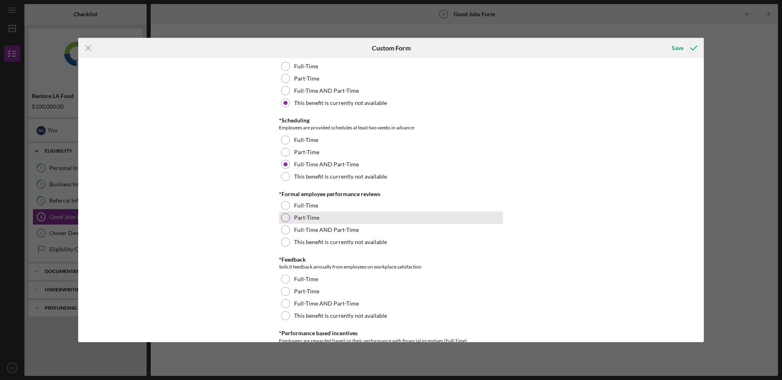
scroll to position [830, 0]
click at [285, 231] on div at bounding box center [285, 229] width 9 height 9
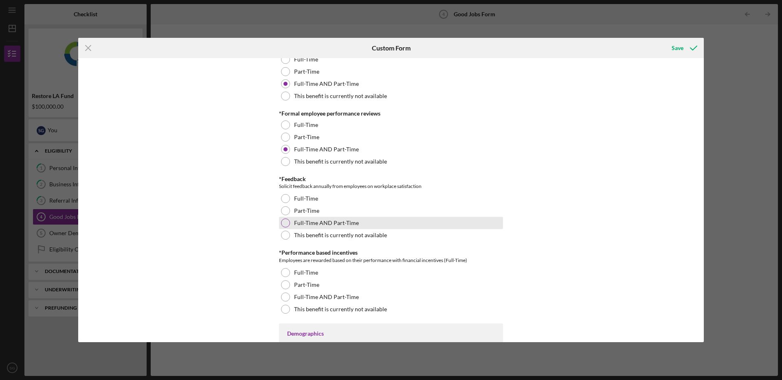
click at [283, 221] on div at bounding box center [285, 223] width 9 height 9
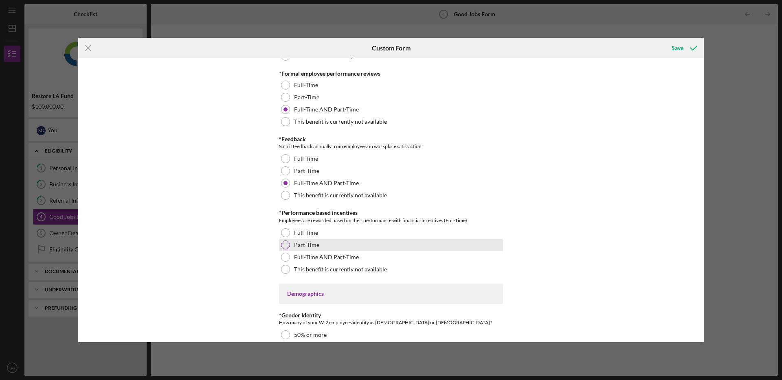
scroll to position [951, 0]
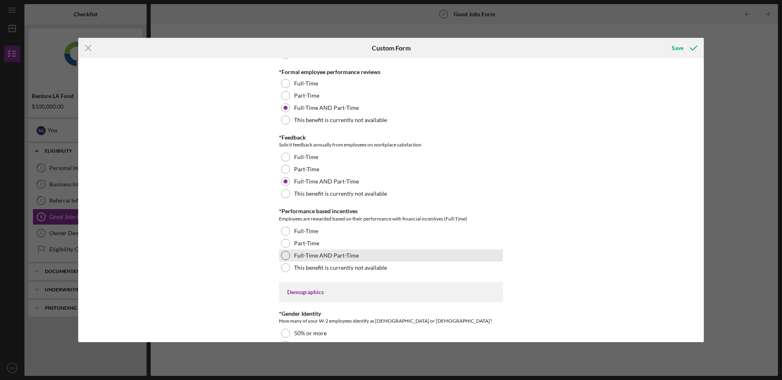
click at [284, 255] on div at bounding box center [285, 255] width 9 height 9
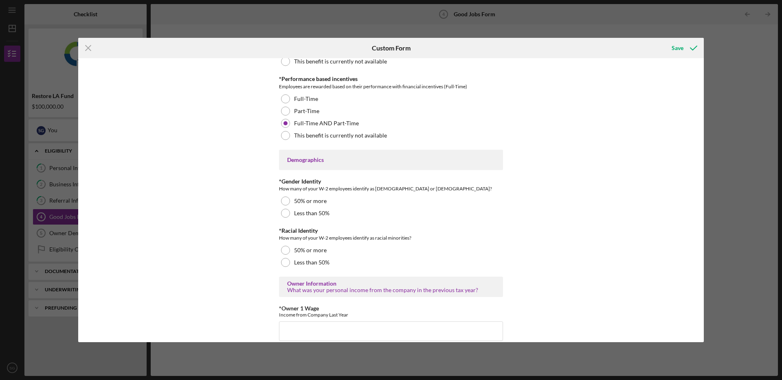
scroll to position [1086, 0]
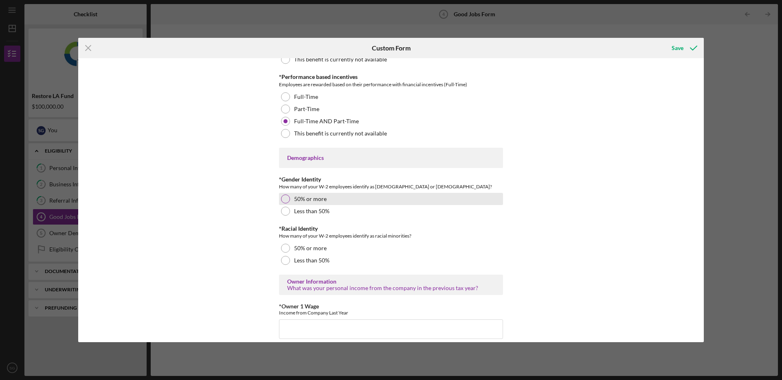
click at [281, 198] on div at bounding box center [285, 199] width 9 height 9
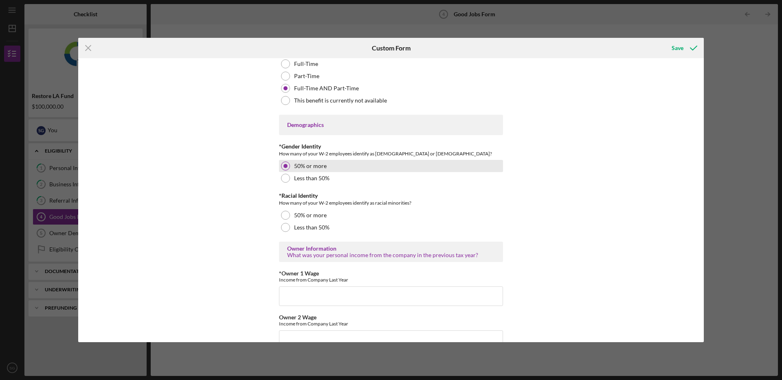
scroll to position [1126, 0]
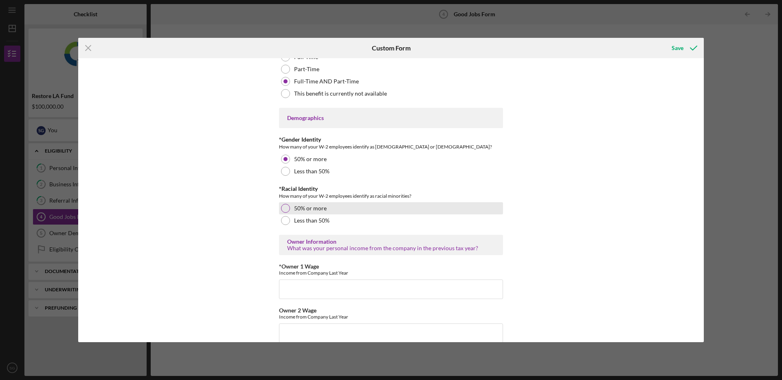
click at [283, 206] on div at bounding box center [285, 208] width 9 height 9
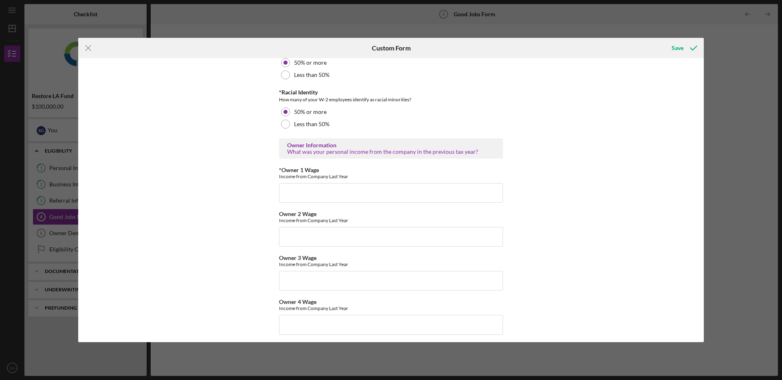
scroll to position [1223, 0]
click at [315, 185] on input "*Owner 1 Wage" at bounding box center [391, 192] width 224 height 20
click at [317, 190] on input "*Owner 1 Wage" at bounding box center [391, 192] width 224 height 20
drag, startPoint x: 290, startPoint y: 193, endPoint x: 303, endPoint y: 202, distance: 16.0
click at [293, 193] on input "100000" at bounding box center [391, 192] width 224 height 20
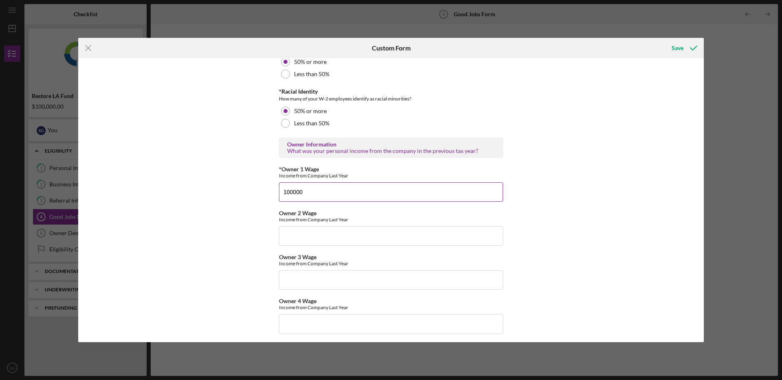
click at [290, 191] on input "100000" at bounding box center [391, 192] width 224 height 20
click at [312, 192] on input "100,000" at bounding box center [391, 192] width 224 height 20
click at [279, 191] on input "100,000.00" at bounding box center [391, 192] width 224 height 20
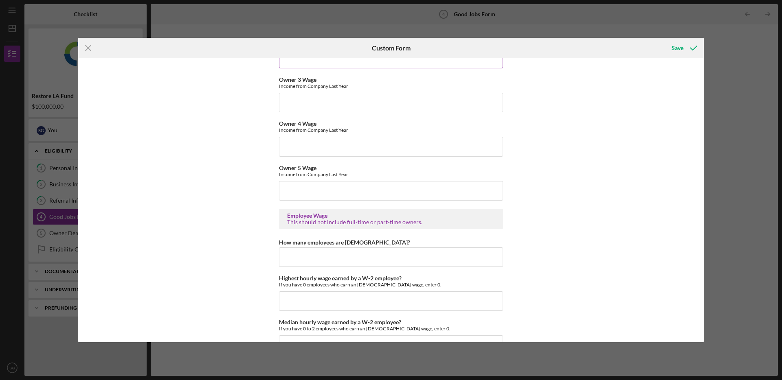
scroll to position [1414, 0]
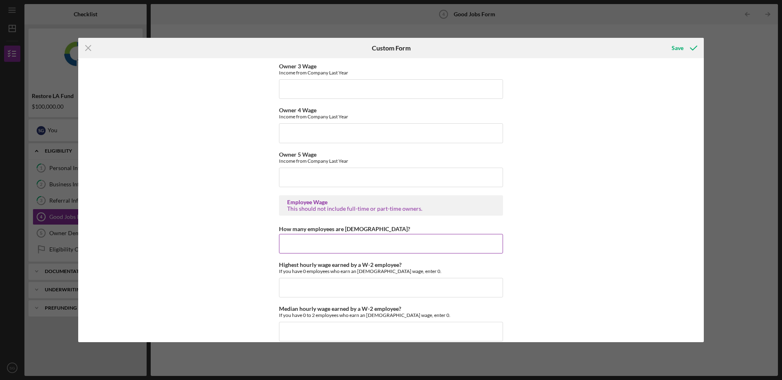
type input "$100,000.00"
click at [338, 246] on input "How many employees are [DEMOGRAPHIC_DATA]?" at bounding box center [391, 244] width 224 height 20
type input "2"
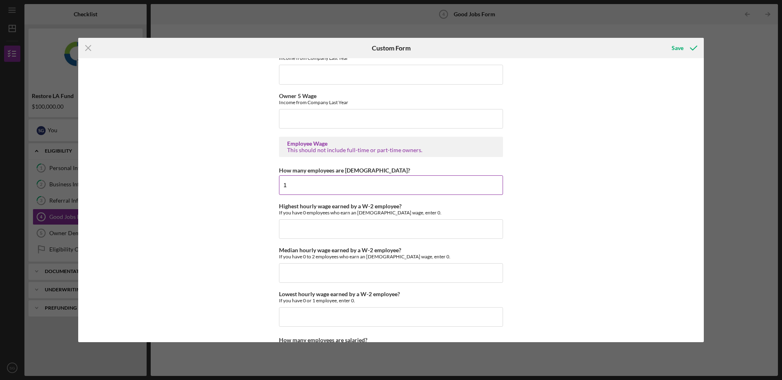
scroll to position [1480, 0]
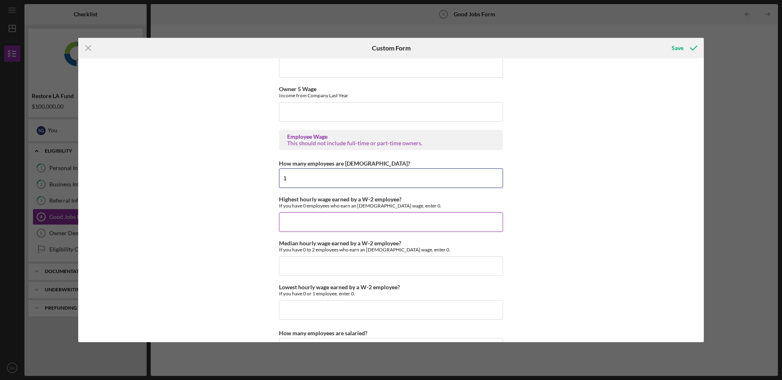
type input "1"
click at [334, 221] on input "Highest hourly wage earned by a W-2 employee?" at bounding box center [391, 223] width 224 height 20
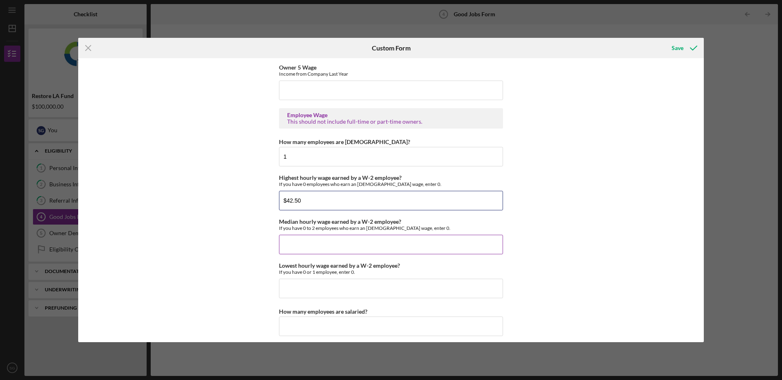
scroll to position [1502, 0]
type input "$42.50"
click at [325, 239] on input "Median hourly wage earned by a W-2 employee?" at bounding box center [391, 245] width 224 height 20
type input "$"
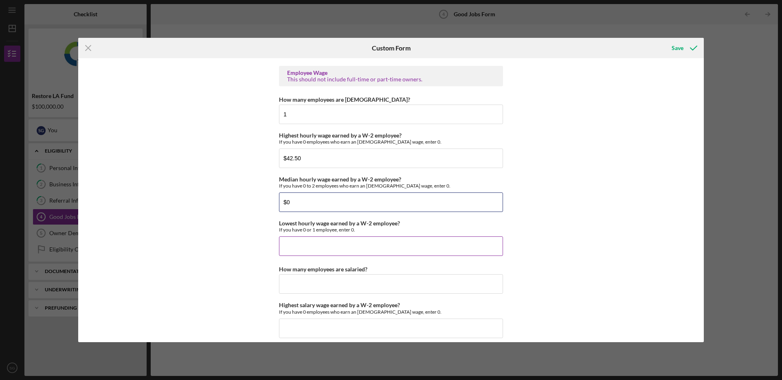
scroll to position [1544, 0]
type input "$0"
click at [307, 240] on input "Lowest hourly wage earned by a W-2 employee?" at bounding box center [391, 246] width 224 height 20
type input "$42.50"
click at [310, 286] on input "How many employees are salaried?" at bounding box center [391, 284] width 224 height 20
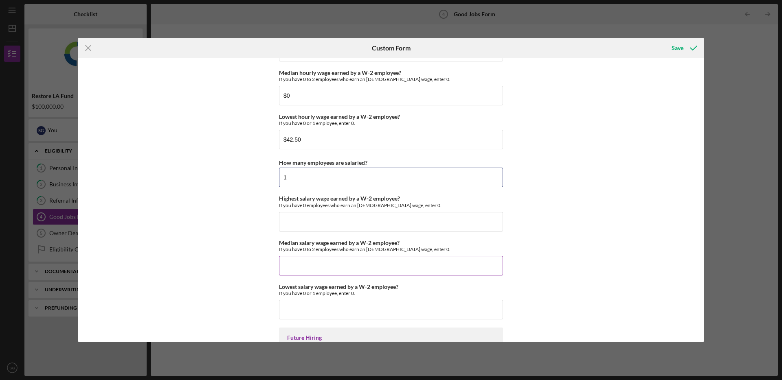
scroll to position [1651, 0]
type input "1"
click at [317, 222] on input "Highest salary wage earned by a W-2 employee?" at bounding box center [391, 222] width 224 height 20
type input "$90,000"
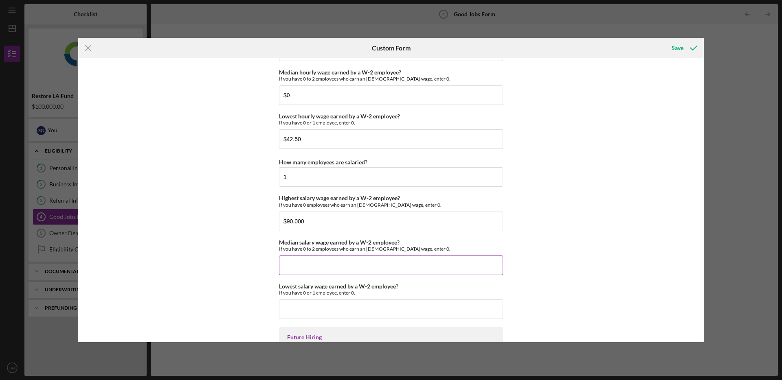
click at [333, 267] on input "Median salary wage earned by a W-2 employee?" at bounding box center [391, 266] width 224 height 20
type input "$0"
click at [333, 317] on input "Lowest salary wage earned by a W-2 employee?" at bounding box center [391, 310] width 224 height 20
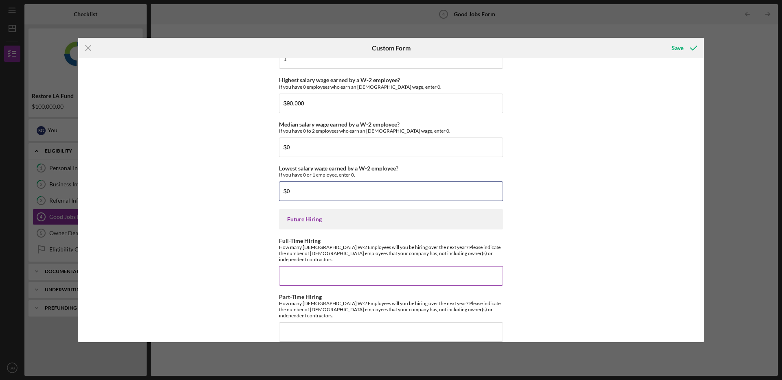
type input "$0"
click at [308, 271] on input "Full-Time Hiring" at bounding box center [391, 276] width 224 height 20
type input "1"
click at [311, 323] on input "Part-Time Hiring" at bounding box center [391, 333] width 224 height 20
type input "1"
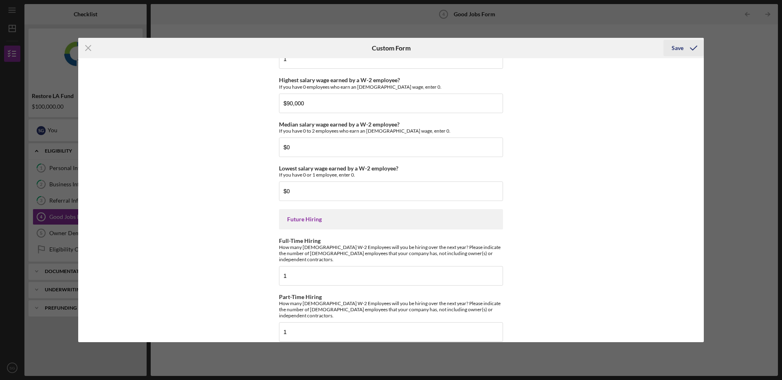
click at [673, 44] on div "Save" at bounding box center [678, 48] width 12 height 16
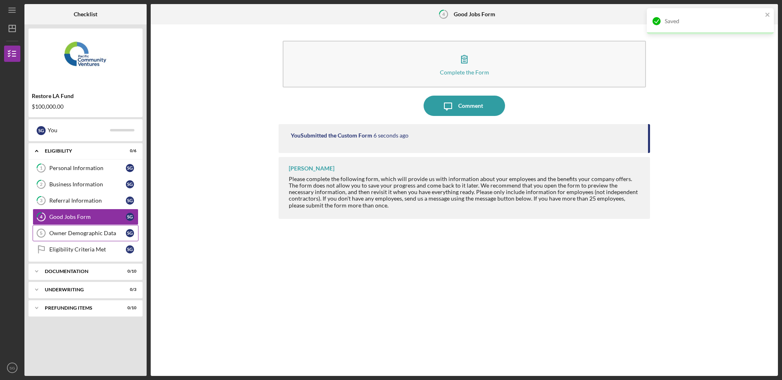
click at [72, 233] on div "Owner Demographic Data" at bounding box center [87, 233] width 77 height 7
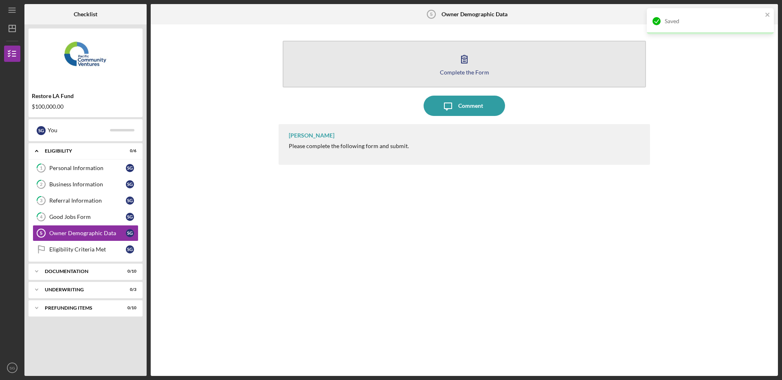
click at [470, 59] on icon "button" at bounding box center [464, 59] width 20 height 20
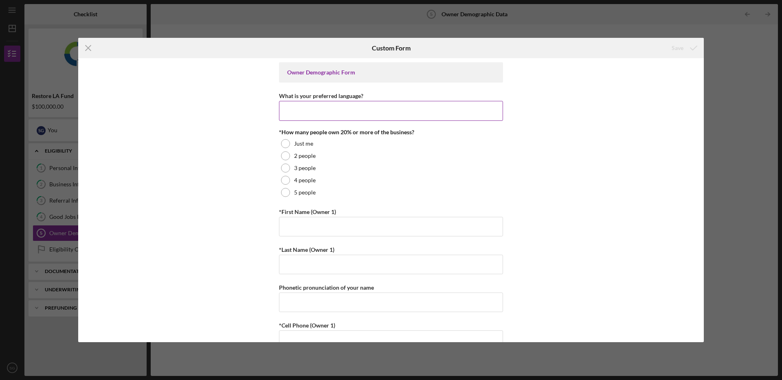
click at [344, 113] on input "What is your preferred language?" at bounding box center [391, 111] width 224 height 20
type input "English"
click at [287, 144] on div at bounding box center [285, 143] width 9 height 9
click at [304, 227] on input "*First Name (Owner 1)" at bounding box center [391, 227] width 224 height 20
type input "[PERSON_NAME]"
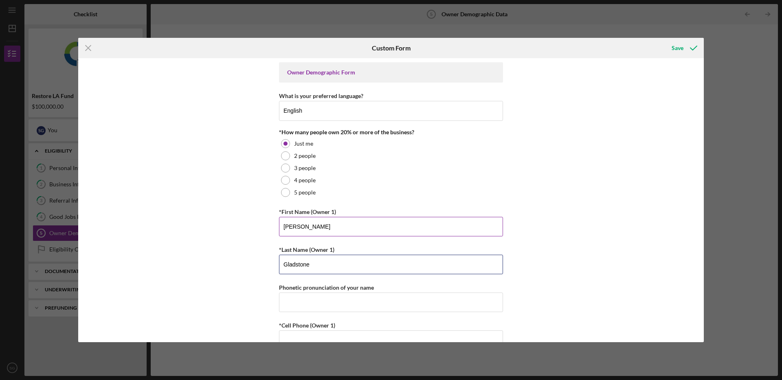
type input "Gladstone"
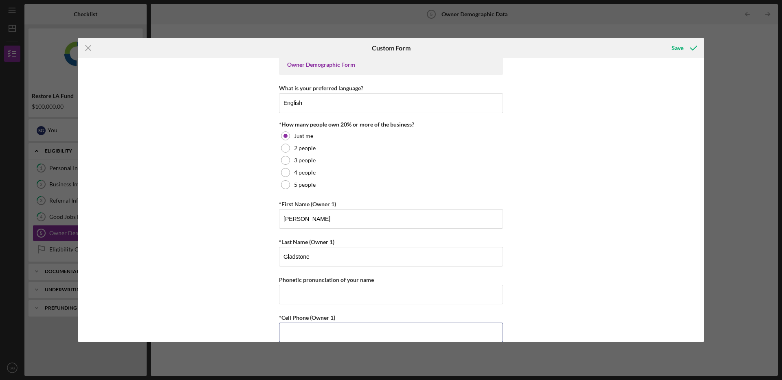
scroll to position [103, 0]
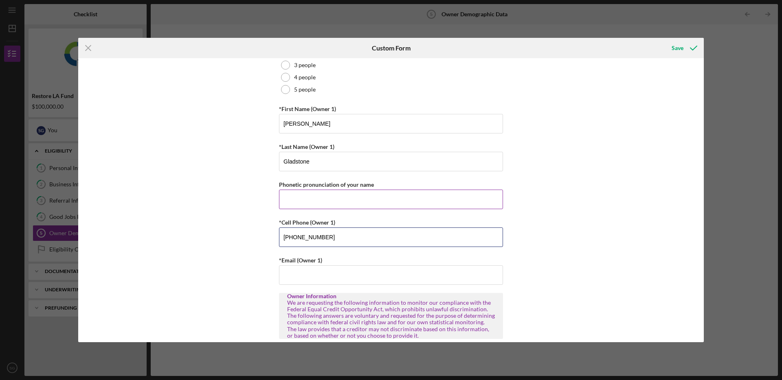
type input "[PHONE_NUMBER]"
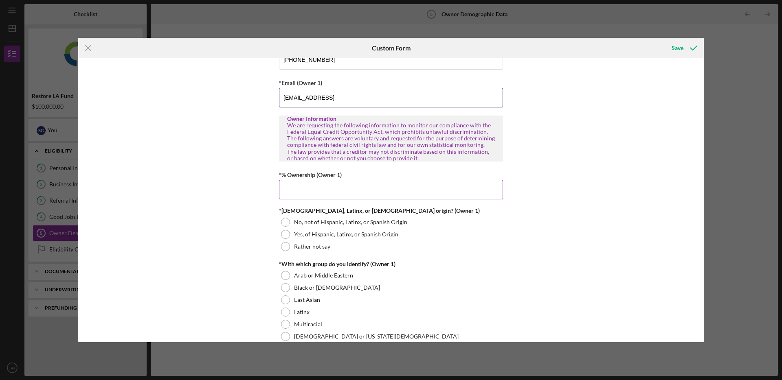
scroll to position [281, 0]
type input "[EMAIL_ADDRESS]"
click at [336, 189] on input "*% Ownership (Owner 1)" at bounding box center [391, 190] width 224 height 20
type input "100.00000%"
click at [283, 220] on div at bounding box center [285, 221] width 9 height 9
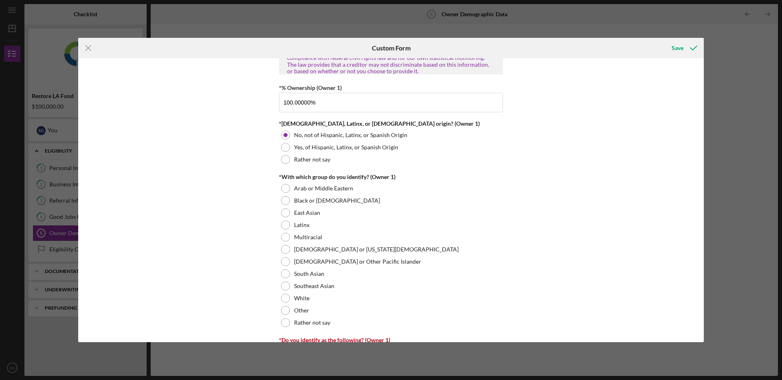
scroll to position [368, 0]
click at [285, 308] on div at bounding box center [285, 310] width 9 height 9
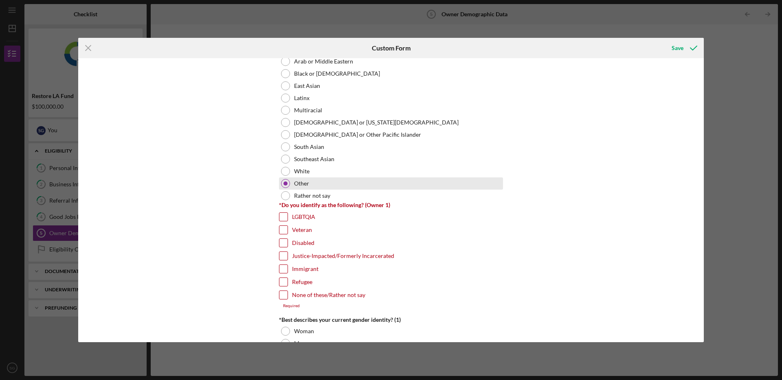
scroll to position [496, 0]
click at [297, 292] on label "None of these/Rather not say" at bounding box center [328, 294] width 73 height 8
click at [288, 292] on input "None of these/Rather not say" at bounding box center [283, 294] width 8 height 8
checkbox input "true"
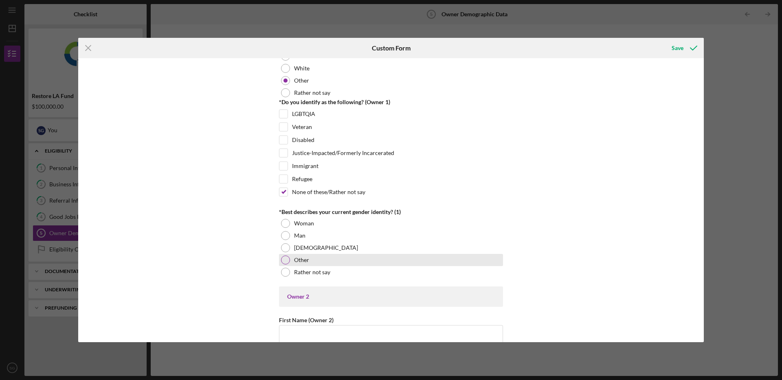
scroll to position [599, 0]
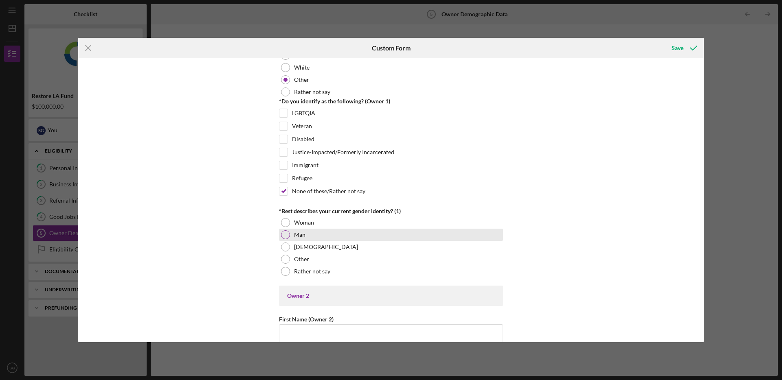
click at [282, 235] on div at bounding box center [285, 235] width 9 height 9
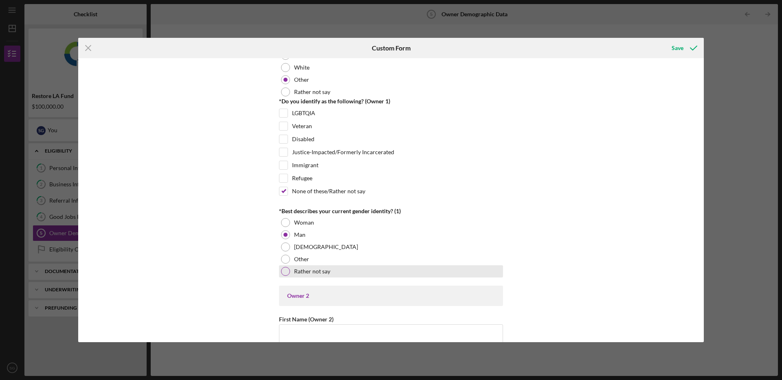
click at [282, 272] on div at bounding box center [285, 271] width 9 height 9
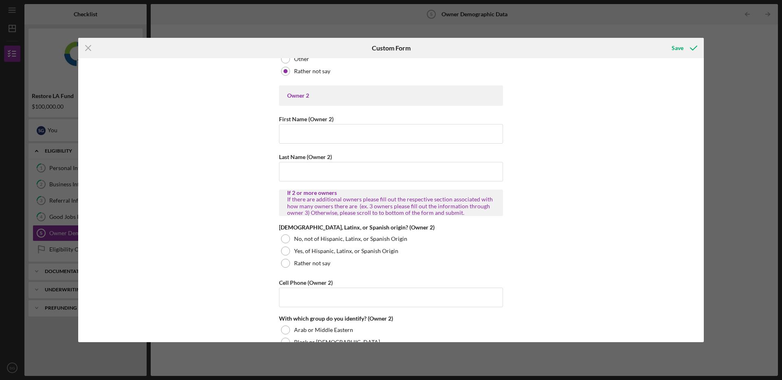
scroll to position [487, 0]
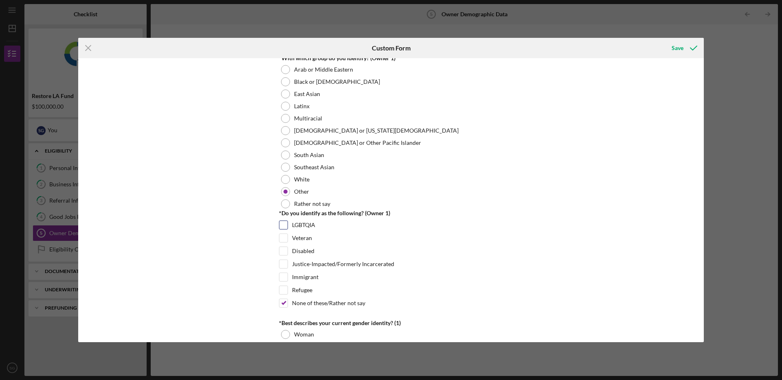
click at [281, 223] on input "LGBTQIA" at bounding box center [283, 225] width 8 height 8
checkbox input "true"
drag, startPoint x: 280, startPoint y: 302, endPoint x: 413, endPoint y: 262, distance: 138.6
click at [280, 303] on input "None of these/Rather not say" at bounding box center [283, 303] width 8 height 8
checkbox input "false"
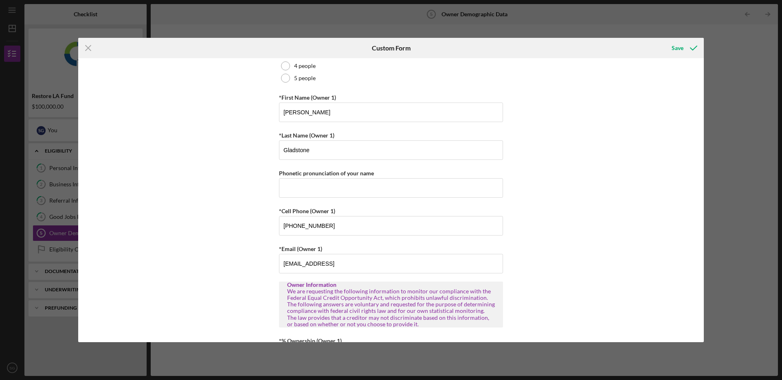
scroll to position [0, 0]
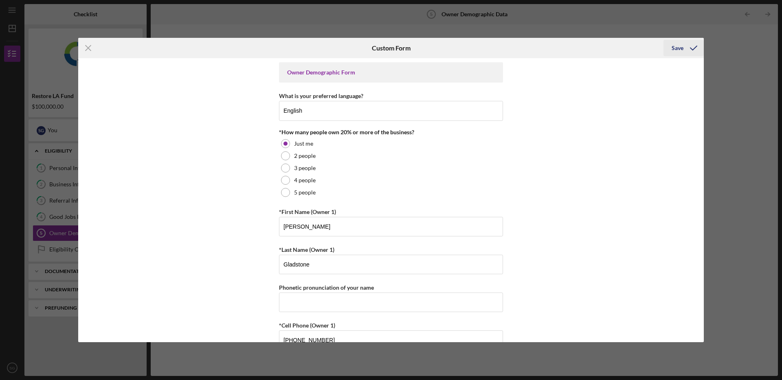
click at [683, 48] on icon "submit" at bounding box center [693, 48] width 20 height 20
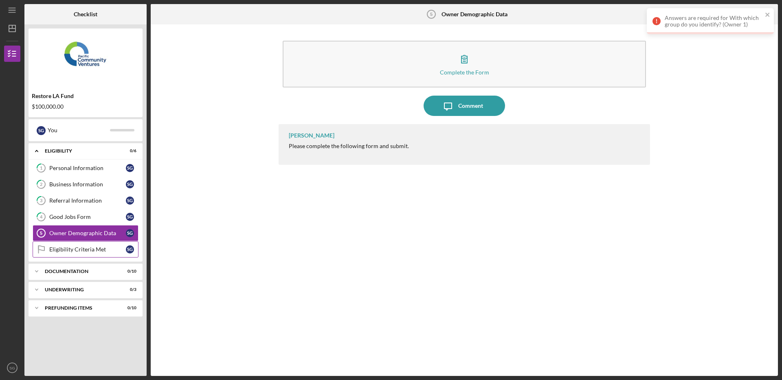
drag, startPoint x: 64, startPoint y: 251, endPoint x: 74, endPoint y: 251, distance: 9.8
click at [64, 251] on div "Eligibility Criteria Met" at bounding box center [87, 249] width 77 height 7
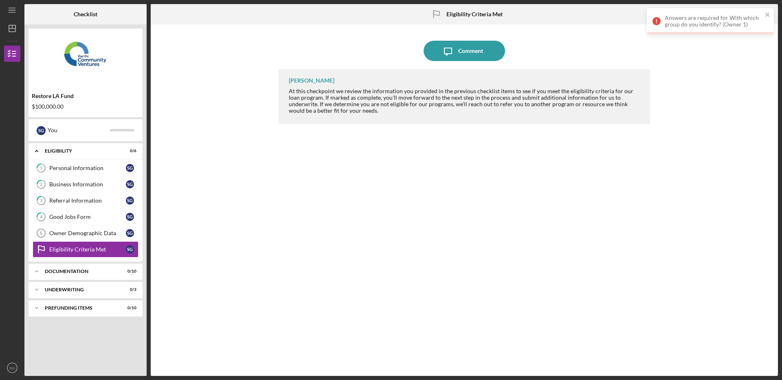
drag, startPoint x: 466, startPoint y: 50, endPoint x: 332, endPoint y: 43, distance: 134.6
click at [332, 43] on div "Icon/Message Comment" at bounding box center [464, 51] width 371 height 20
click at [79, 272] on div "Documentation" at bounding box center [89, 271] width 88 height 5
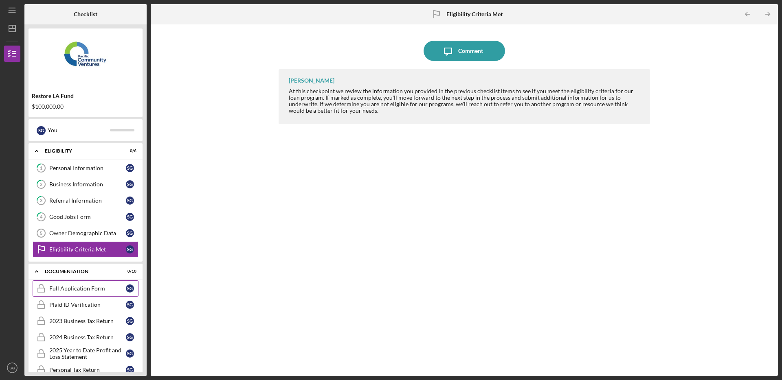
click at [78, 290] on div "Full Application Form" at bounding box center [87, 288] width 77 height 7
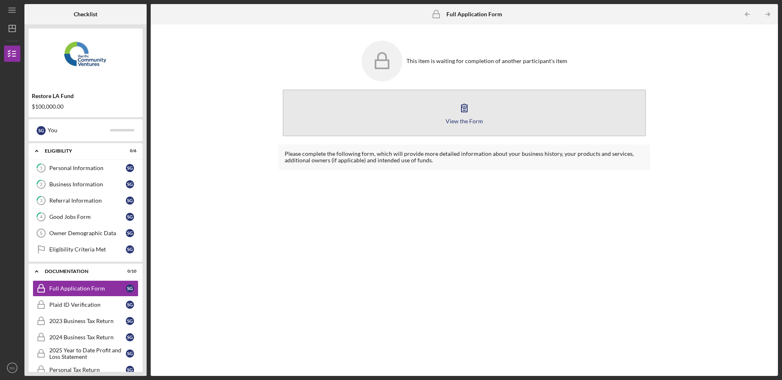
click at [461, 119] on div "View the Form" at bounding box center [464, 121] width 37 height 6
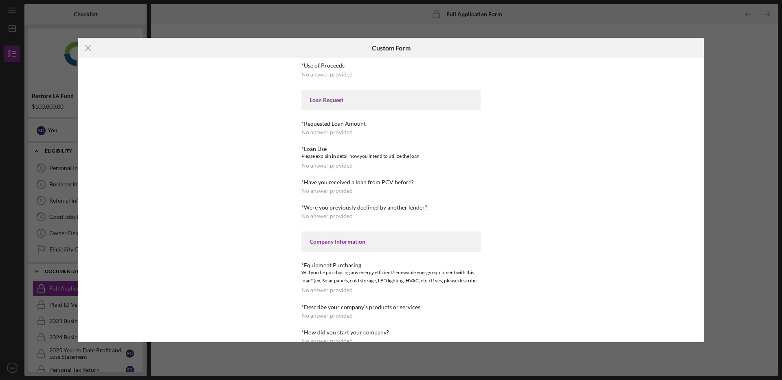
click at [316, 74] on div "No answer provided" at bounding box center [326, 74] width 51 height 7
click at [323, 101] on div "Loan Request" at bounding box center [391, 100] width 163 height 7
click at [87, 49] on line at bounding box center [88, 48] width 5 height 5
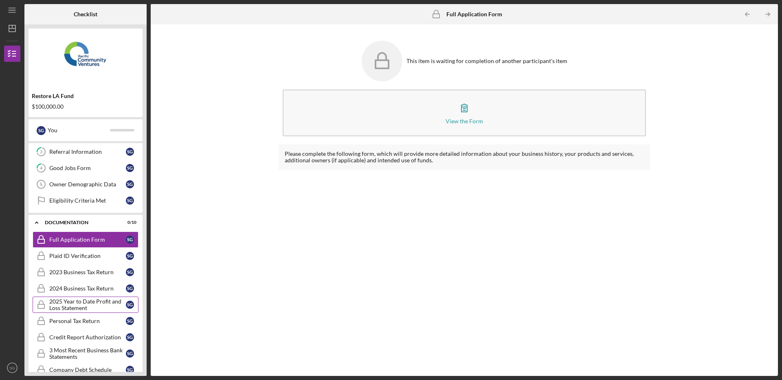
scroll to position [58, 0]
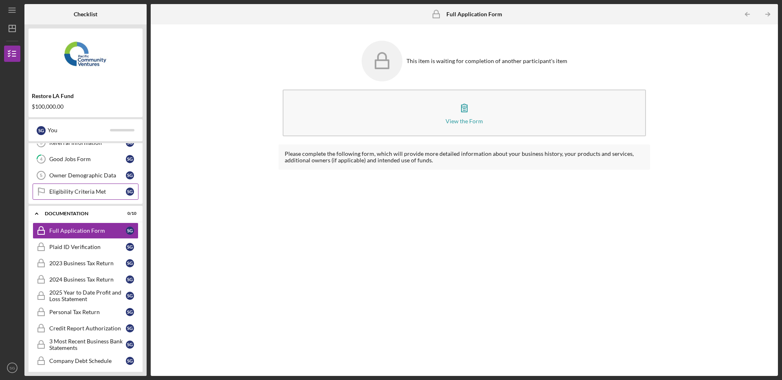
click at [64, 189] on div "Eligibility Criteria Met" at bounding box center [87, 192] width 77 height 7
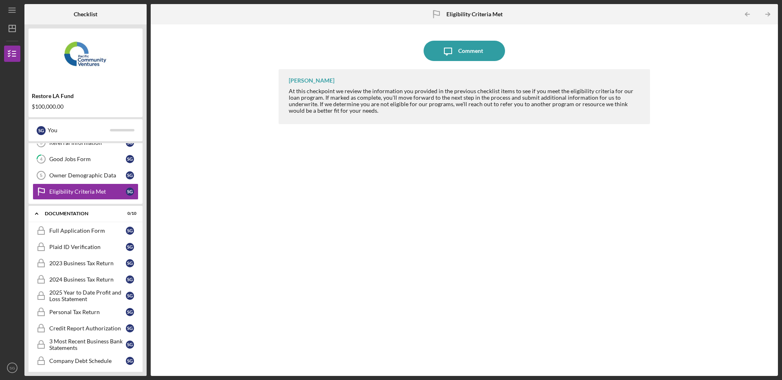
click at [480, 13] on b "Eligibility Criteria Met" at bounding box center [474, 14] width 56 height 7
click at [741, 15] on icon "Icon/Table Pagination Arrow" at bounding box center [747, 14] width 18 height 18
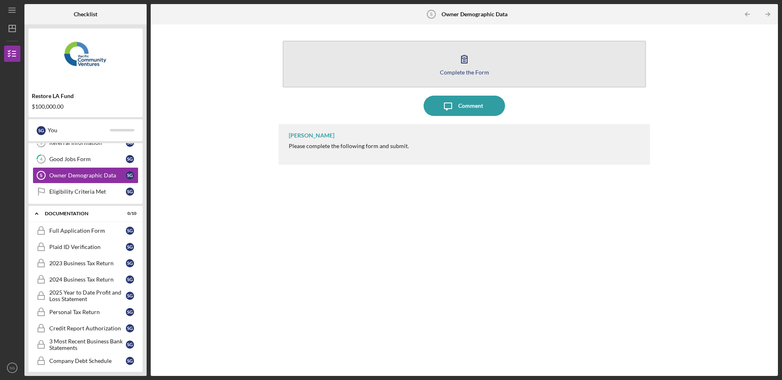
click at [444, 71] on div "Complete the Form" at bounding box center [464, 72] width 49 height 6
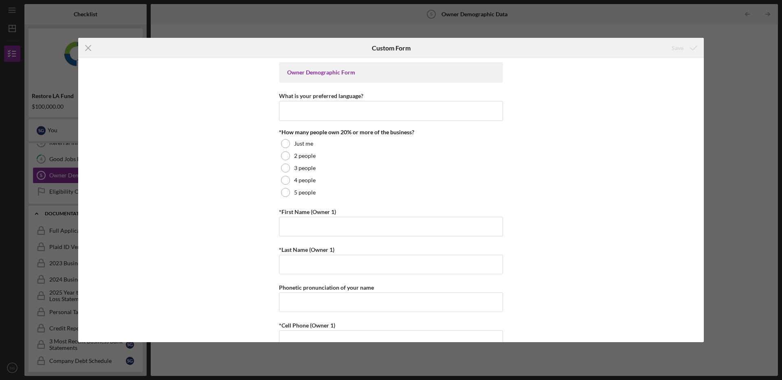
click at [679, 169] on div "Owner Demographic Form What is your preferred language? *How many people own 20…" at bounding box center [391, 200] width 626 height 284
click at [728, 165] on div "Icon/Menu Close Custom Form Save Owner Demographic Form What is your preferred …" at bounding box center [391, 190] width 782 height 380
drag, startPoint x: 727, startPoint y: 165, endPoint x: 543, endPoint y: 112, distance: 190.9
click at [725, 165] on div "Icon/Menu Close Custom Form Save Owner Demographic Form What is your preferred …" at bounding box center [391, 190] width 782 height 380
click at [91, 45] on icon "Icon/Menu Close" at bounding box center [88, 48] width 20 height 20
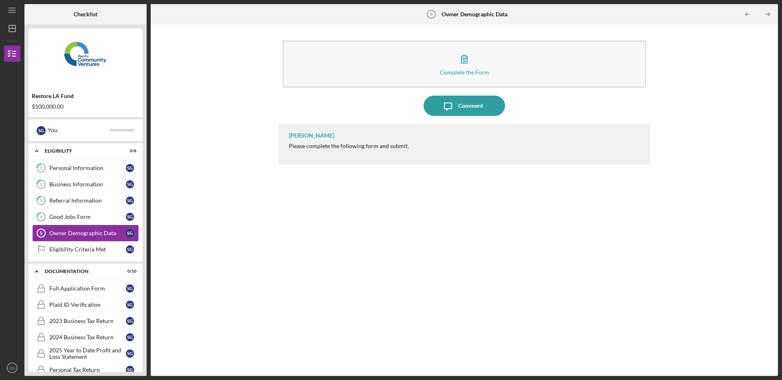
click at [84, 237] on link "Owner Demographic Data 5 Owner Demographic Data S G" at bounding box center [86, 233] width 106 height 16
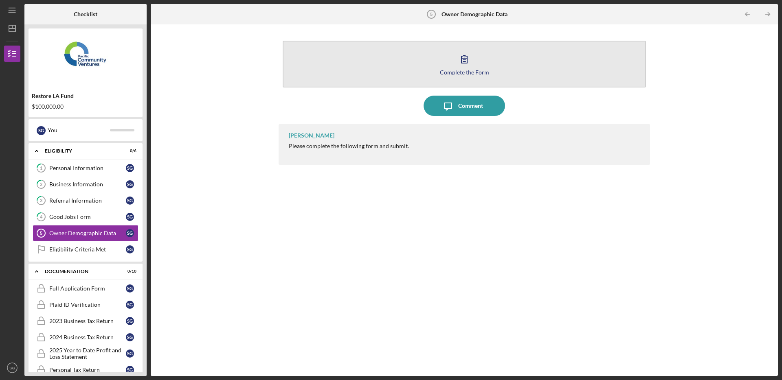
click at [495, 68] on button "Complete the Form Form" at bounding box center [464, 64] width 363 height 47
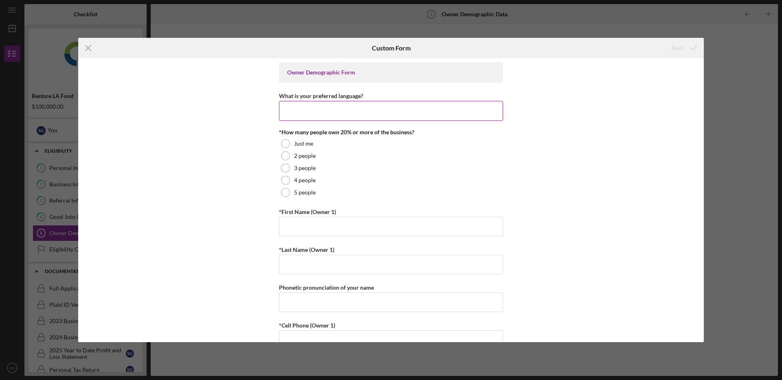
click at [333, 114] on input "What is your preferred language?" at bounding box center [391, 111] width 224 height 20
type input "English"
click at [294, 146] on label "Just me" at bounding box center [303, 144] width 19 height 7
click at [303, 223] on input "*First Name (Owner 1)" at bounding box center [391, 227] width 224 height 20
type input "[PERSON_NAME]"
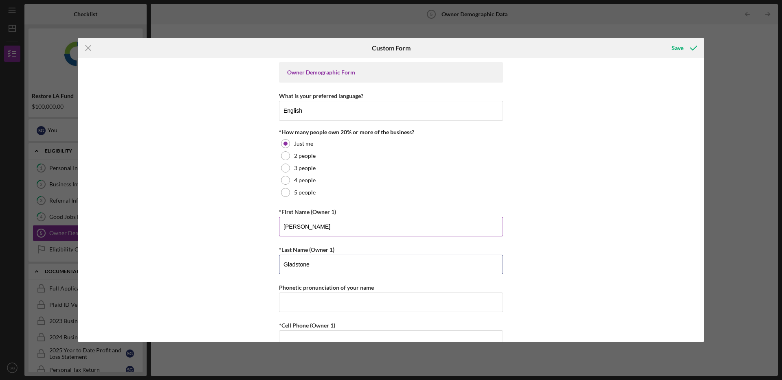
type input "Gladstone"
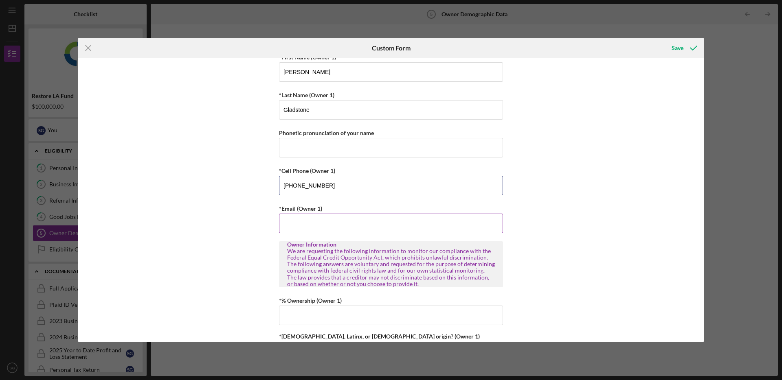
scroll to position [159, 0]
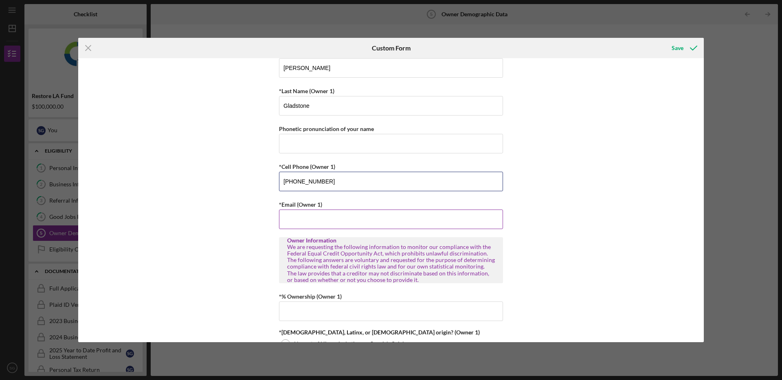
type input "[PHONE_NUMBER]"
click at [314, 221] on input "*Email (Owner 1)" at bounding box center [391, 220] width 224 height 20
type input "[EMAIL_ADDRESS]"
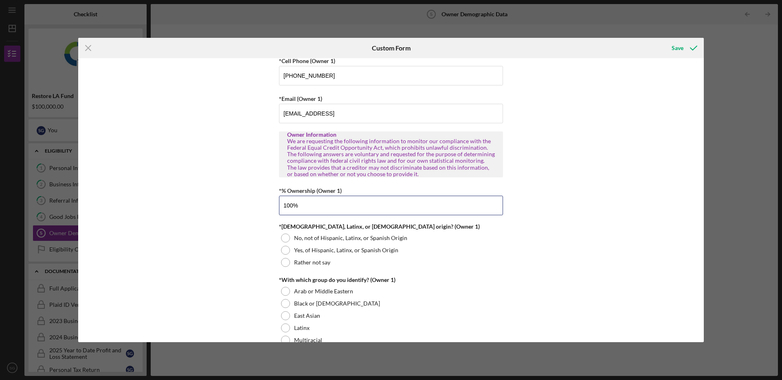
scroll to position [275, 0]
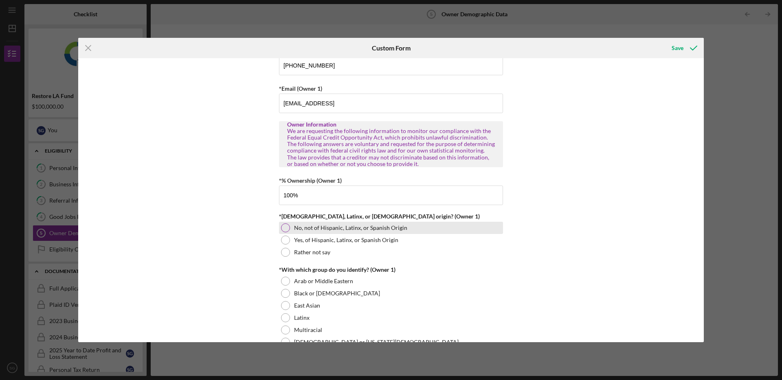
type input "100.00000%"
click at [283, 228] on div at bounding box center [285, 228] width 9 height 9
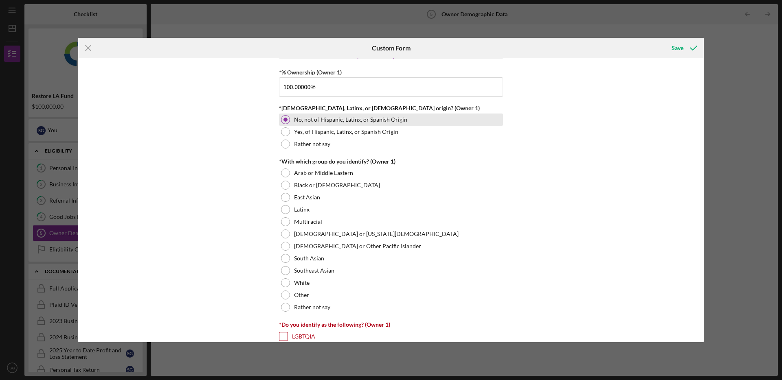
scroll to position [385, 0]
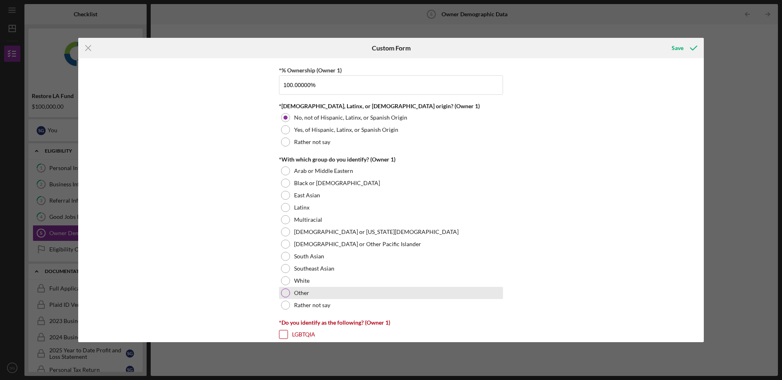
click at [283, 294] on div at bounding box center [285, 293] width 9 height 9
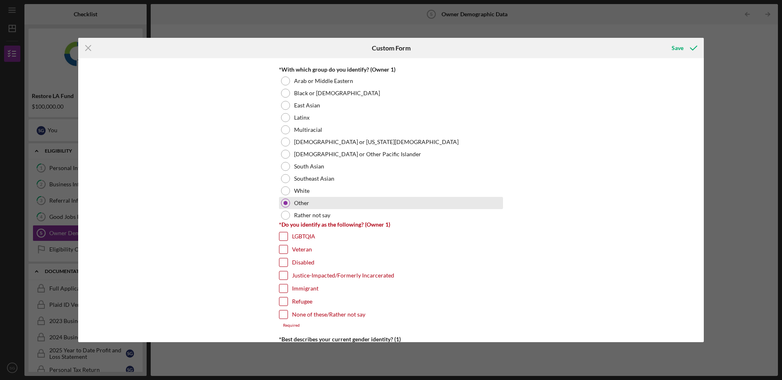
scroll to position [486, 0]
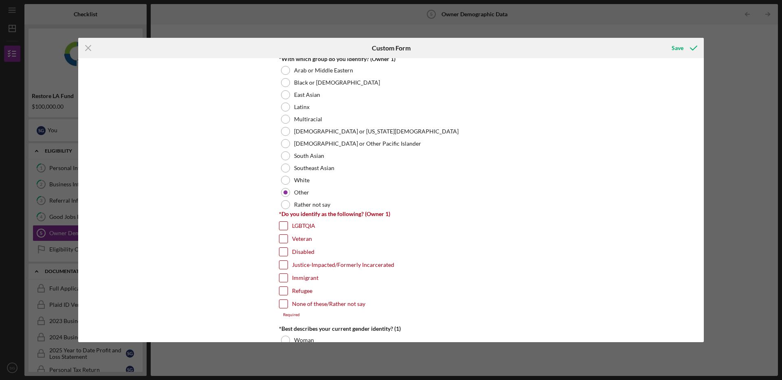
click at [282, 224] on input "LGBTQIA" at bounding box center [283, 226] width 8 height 8
checkbox input "true"
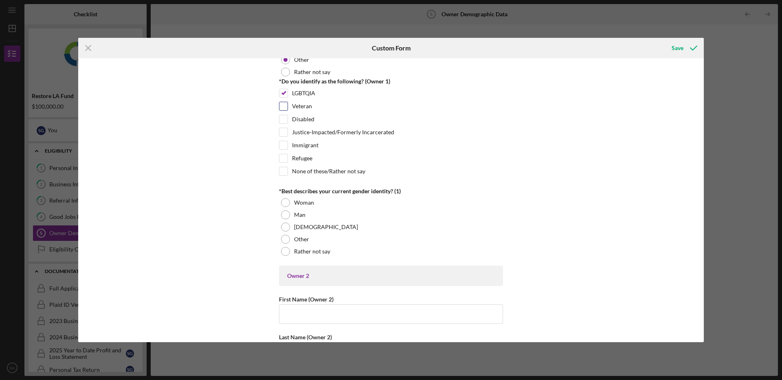
scroll to position [620, 0]
click at [283, 251] on div at bounding box center [285, 250] width 9 height 9
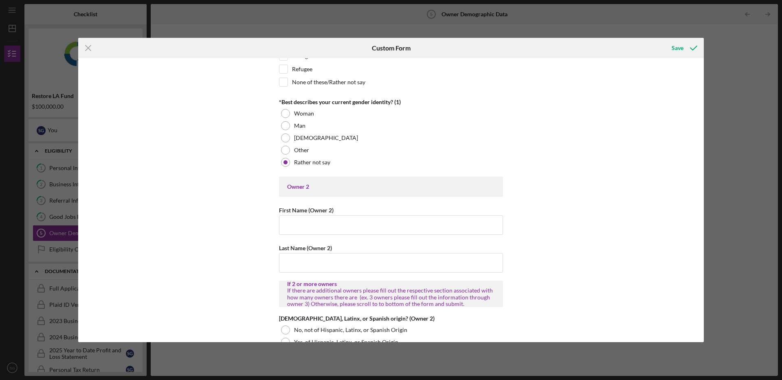
scroll to position [714, 0]
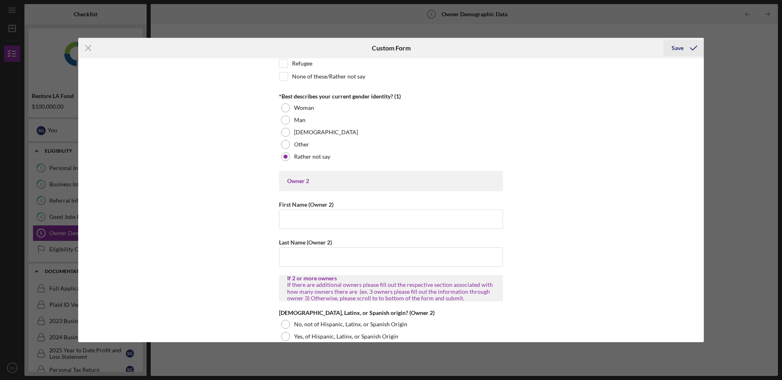
click at [694, 45] on icon "submit" at bounding box center [693, 48] width 20 height 20
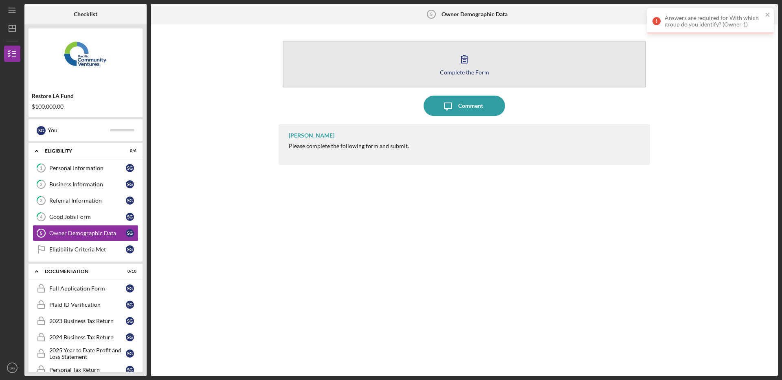
click at [483, 69] on div "Complete the Form" at bounding box center [464, 72] width 49 height 6
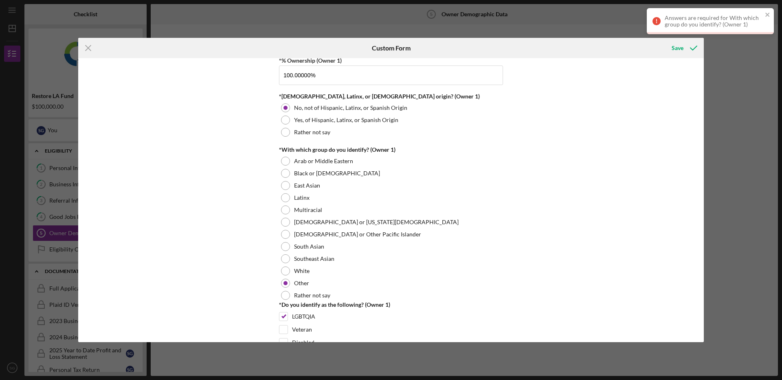
scroll to position [400, 0]
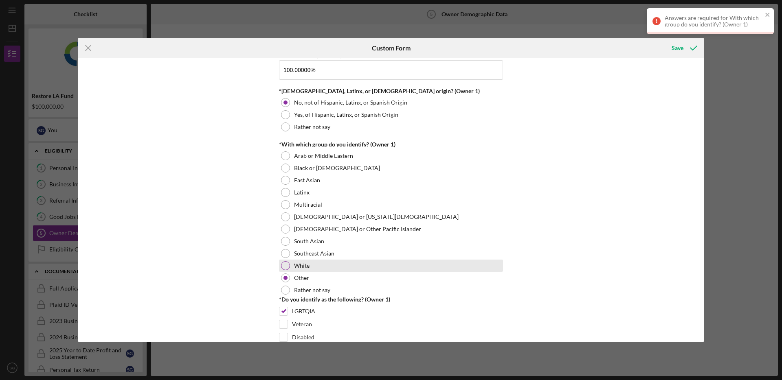
click at [285, 267] on div at bounding box center [285, 265] width 9 height 9
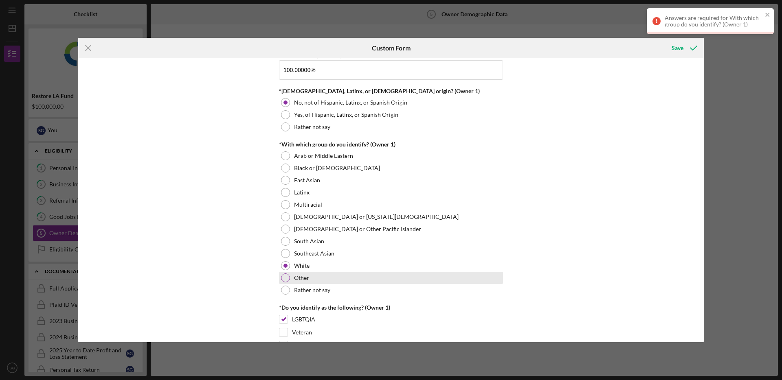
click at [281, 278] on div at bounding box center [285, 278] width 9 height 9
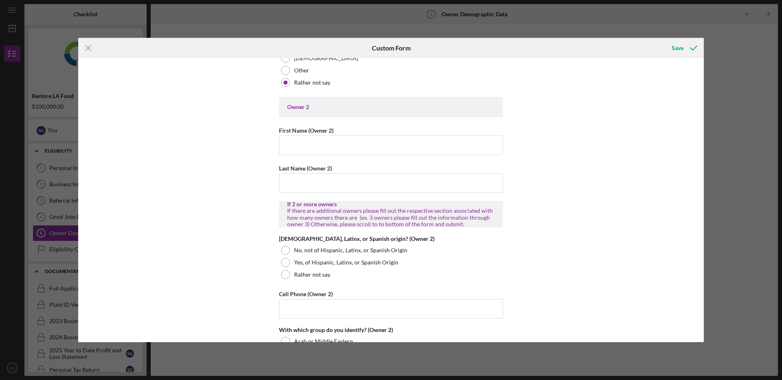
scroll to position [789, 0]
click at [686, 48] on icon "submit" at bounding box center [693, 48] width 20 height 20
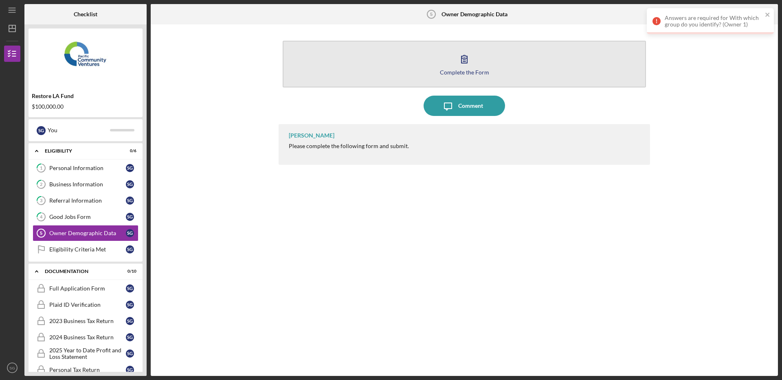
click at [445, 64] on button "Complete the Form Form" at bounding box center [464, 64] width 363 height 47
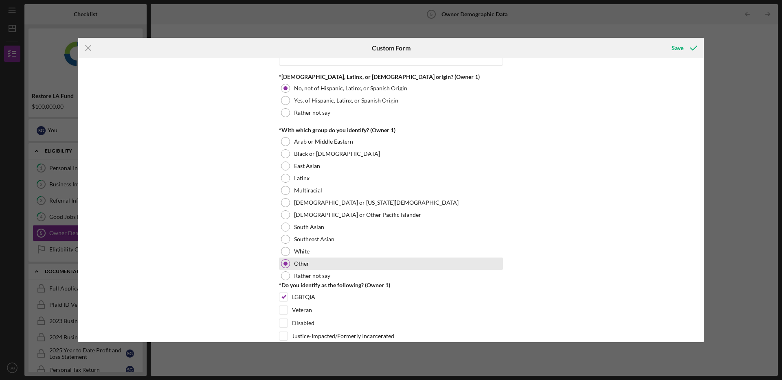
scroll to position [474, 0]
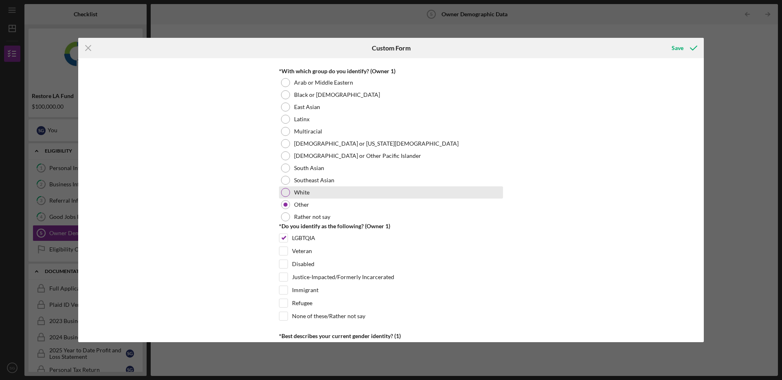
click at [284, 190] on div at bounding box center [285, 192] width 9 height 9
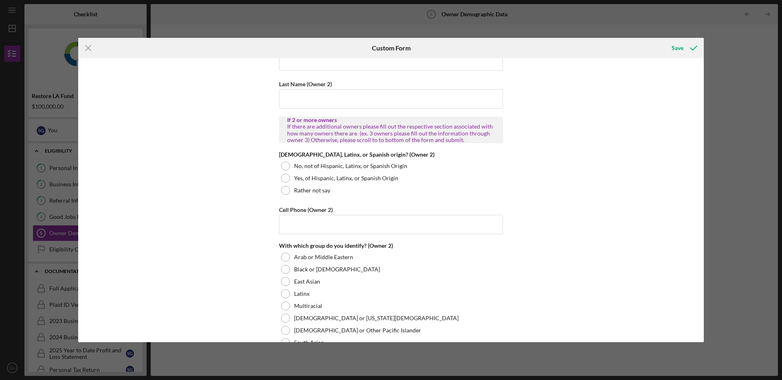
scroll to position [880, 0]
click at [677, 53] on div "Save" at bounding box center [678, 48] width 12 height 16
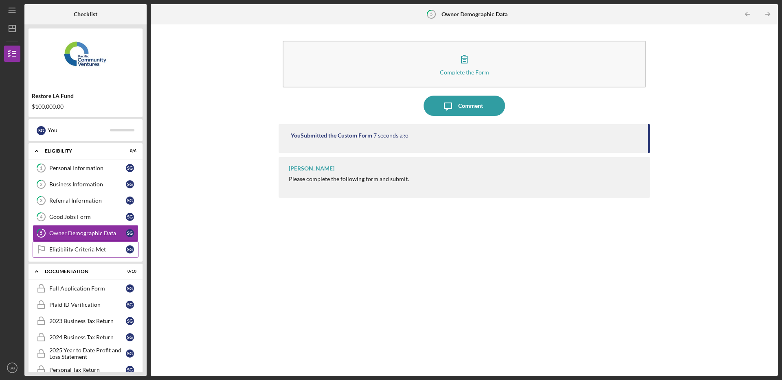
click at [84, 249] on div "Eligibility Criteria Met" at bounding box center [87, 249] width 77 height 7
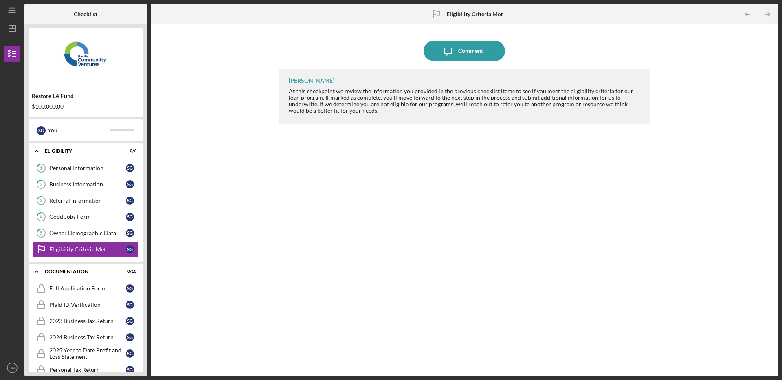
click at [90, 232] on div "Owner Demographic Data" at bounding box center [87, 233] width 77 height 7
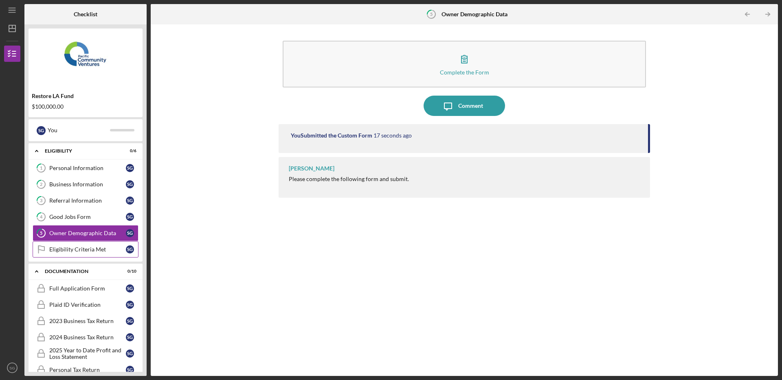
click at [77, 249] on div "Eligibility Criteria Met" at bounding box center [87, 249] width 77 height 7
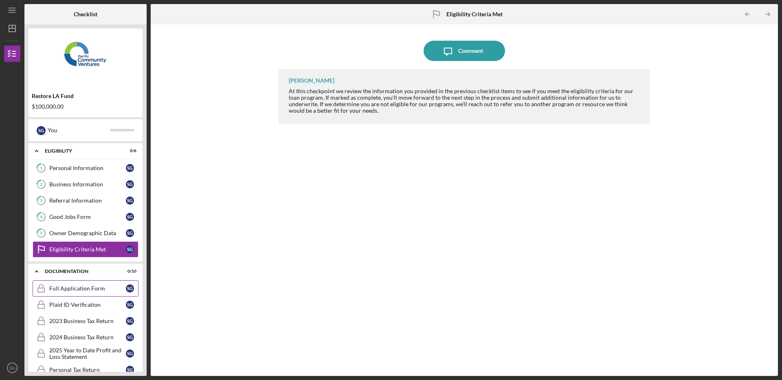
click at [79, 288] on div "Full Application Form" at bounding box center [87, 288] width 77 height 7
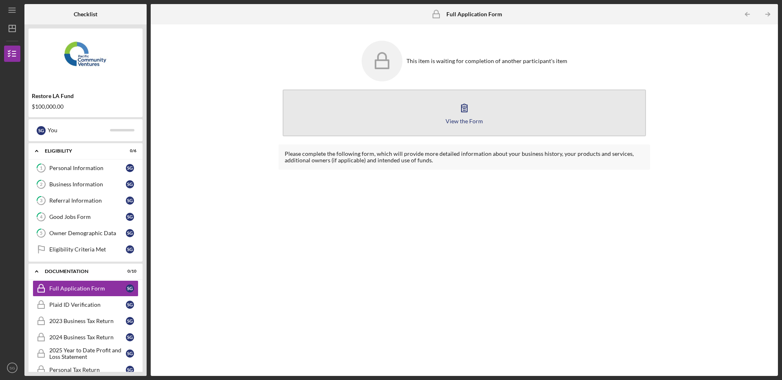
click at [401, 116] on button "View the Form Form" at bounding box center [464, 113] width 363 height 47
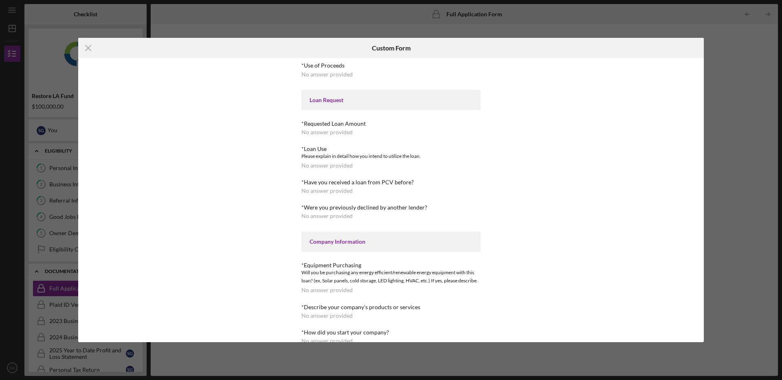
drag, startPoint x: 385, startPoint y: 137, endPoint x: 362, endPoint y: 155, distance: 29.0
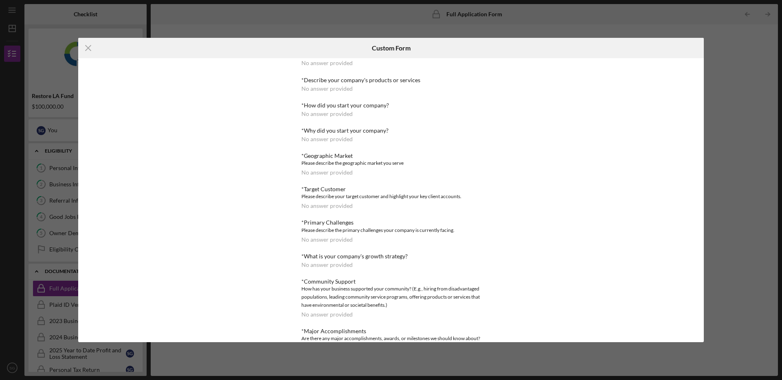
scroll to position [474, 0]
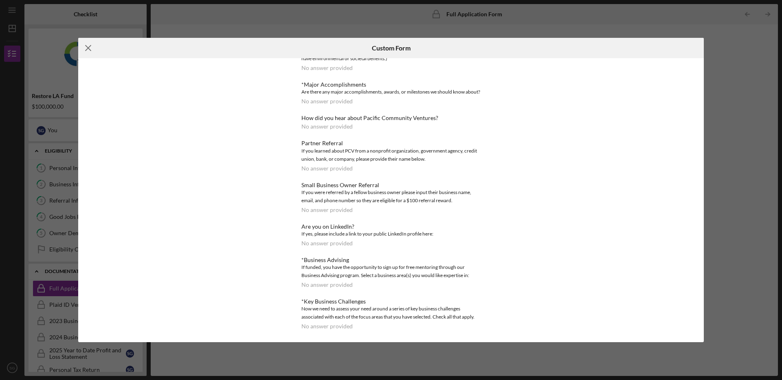
click at [89, 48] on line at bounding box center [88, 48] width 5 height 5
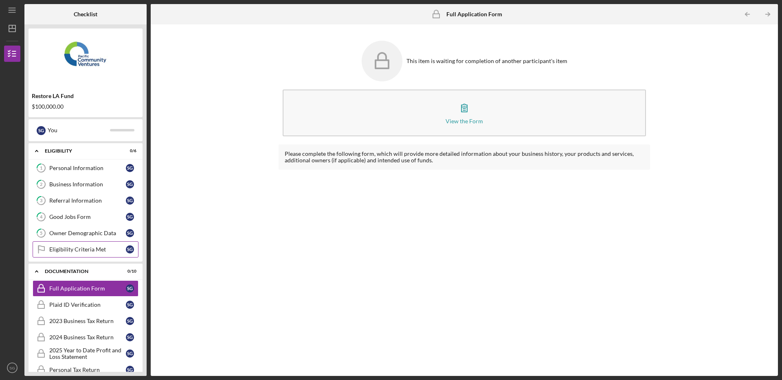
click at [72, 253] on link "Eligibility Criteria Met Eligibility Criteria Met S G" at bounding box center [86, 250] width 106 height 16
